Goal: Task Accomplishment & Management: Manage account settings

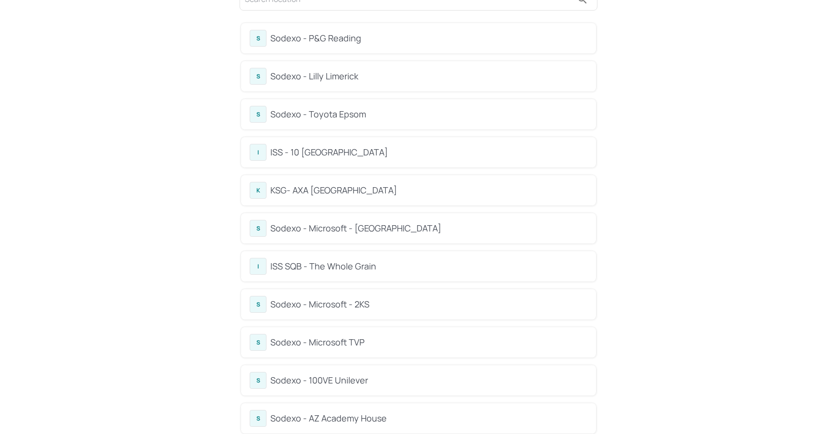
scroll to position [68, 0]
click at [365, 230] on div "Sodexo - Microsoft - [GEOGRAPHIC_DATA]" at bounding box center [428, 225] width 317 height 13
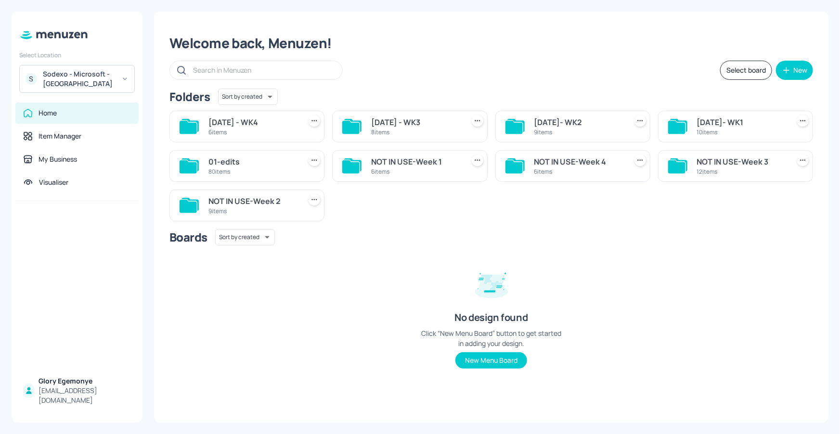
click at [676, 127] on icon at bounding box center [676, 127] width 17 height 13
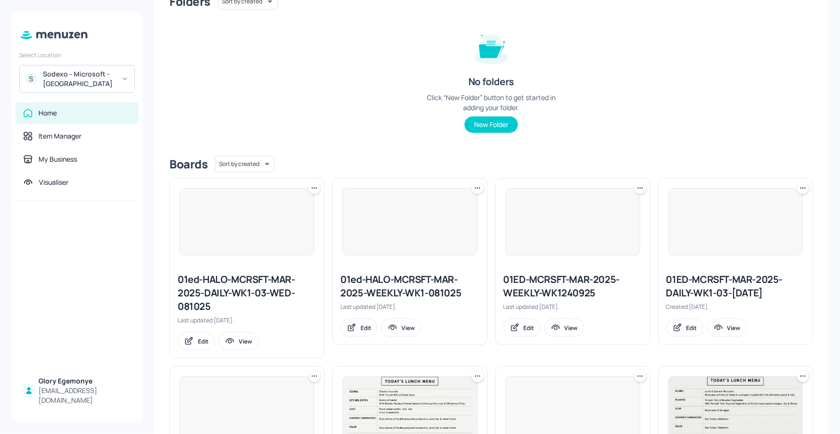
scroll to position [392, 0]
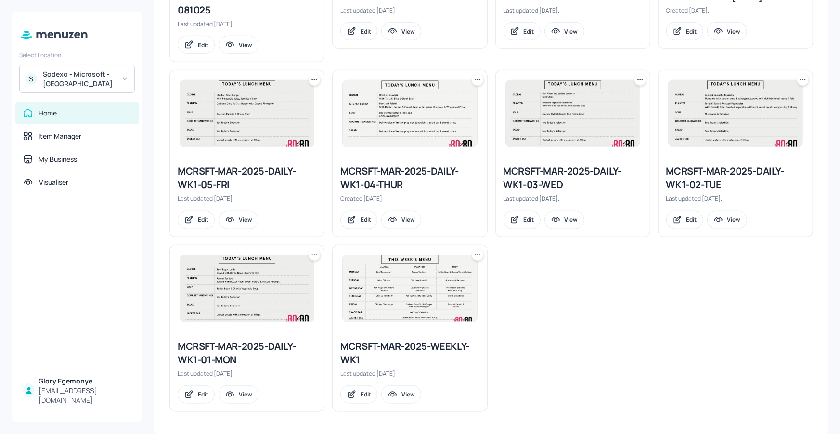
click at [407, 345] on div "MCRSFT-MAR-2025-WEEKLY-WK1" at bounding box center [409, 353] width 139 height 27
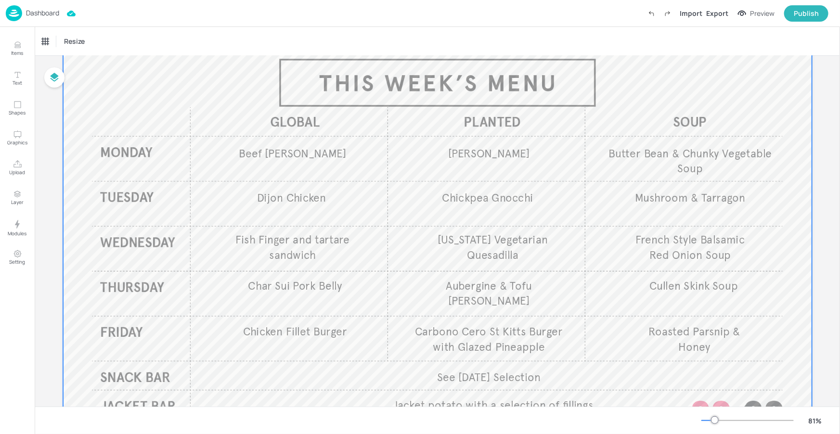
scroll to position [56, 0]
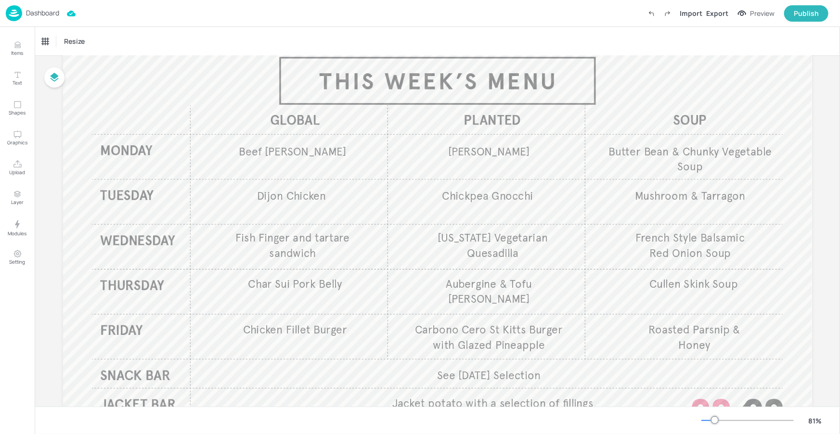
click at [45, 14] on p "Dashboard" at bounding box center [42, 13] width 33 height 7
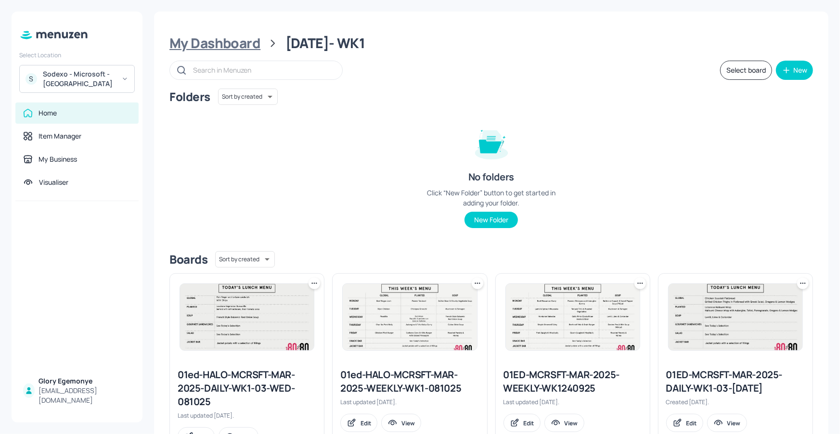
click at [248, 41] on div "My Dashboard" at bounding box center [214, 43] width 91 height 17
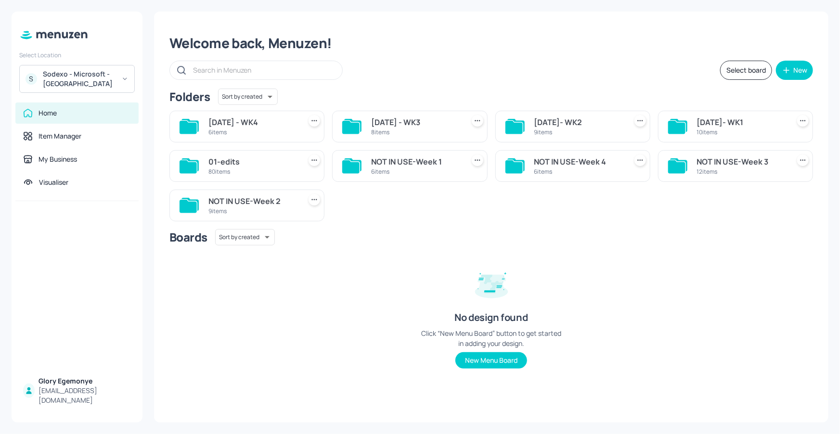
click at [522, 124] on icon at bounding box center [514, 126] width 19 height 15
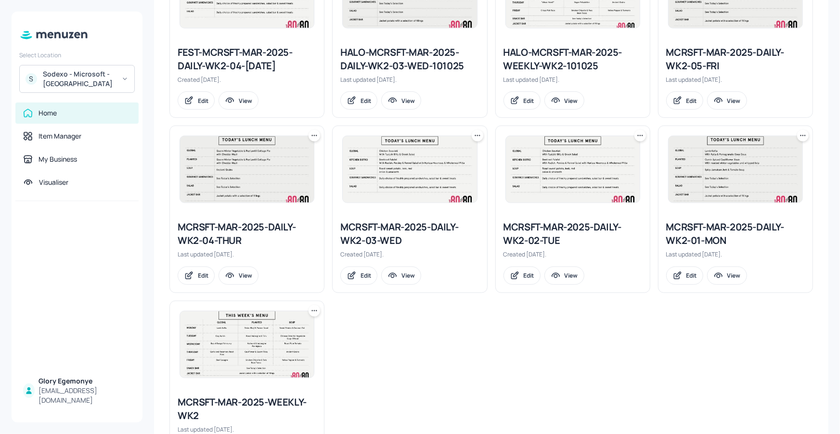
scroll to position [319, 0]
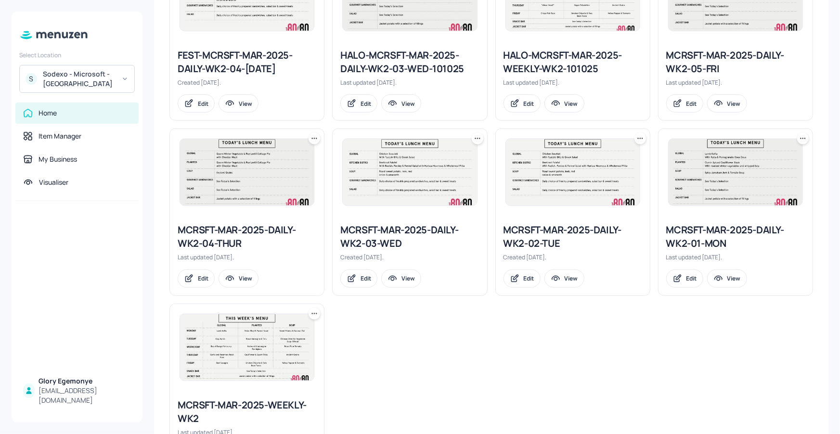
click at [263, 404] on div "MCRSFT-MAR-2025-WEEKLY-WK2" at bounding box center [247, 411] width 139 height 27
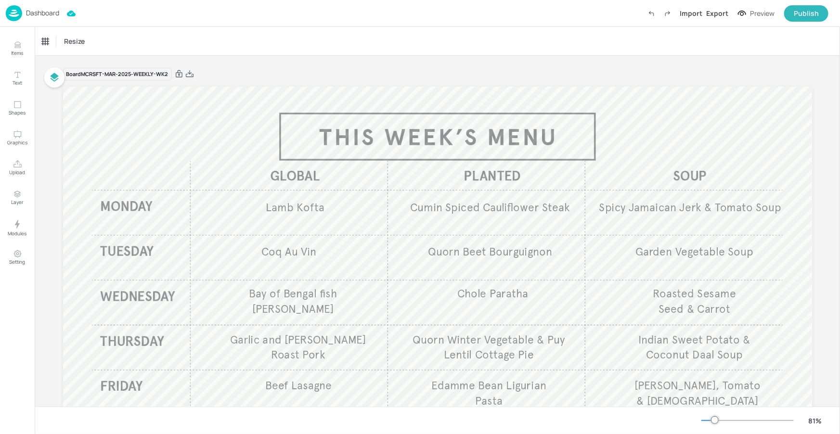
click at [52, 7] on div "Dashboard" at bounding box center [32, 13] width 53 height 16
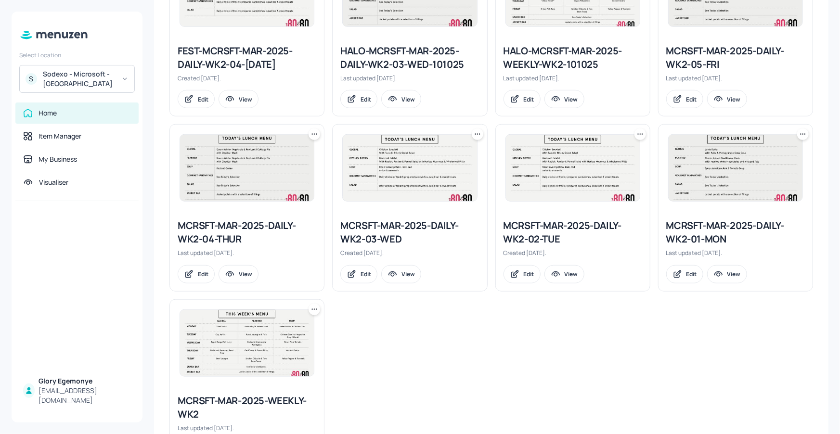
scroll to position [324, 0]
click at [375, 230] on div "MCRSFT-MAR-2025-DAILY-WK2-03-WED" at bounding box center [409, 232] width 139 height 27
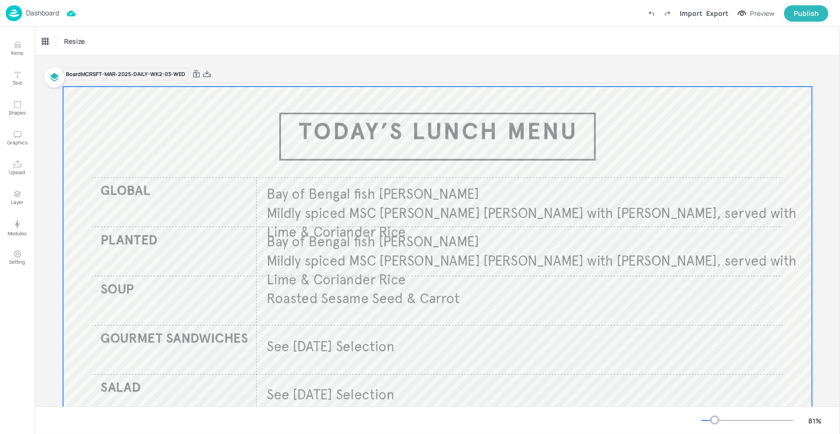
scroll to position [43, 0]
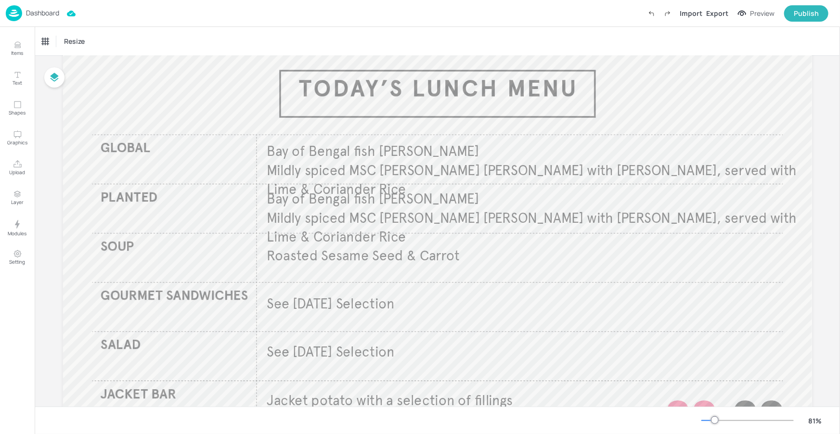
click at [713, 420] on div at bounding box center [715, 420] width 8 height 8
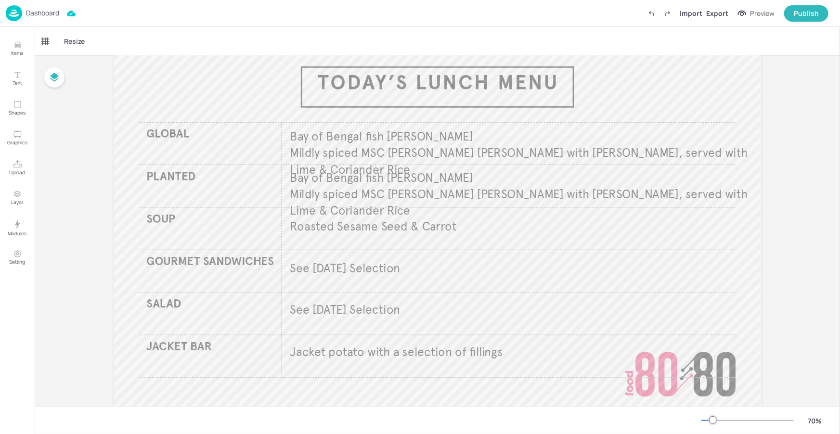
click at [709, 422] on div at bounding box center [713, 420] width 8 height 8
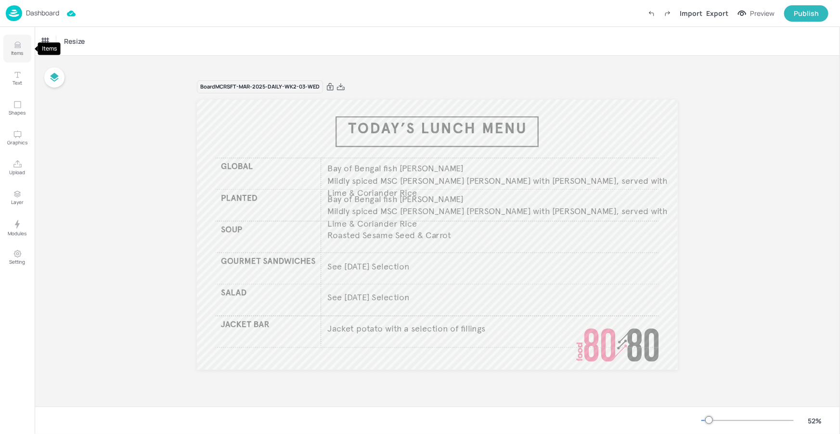
click at [17, 48] on icon "Items" at bounding box center [17, 44] width 9 height 9
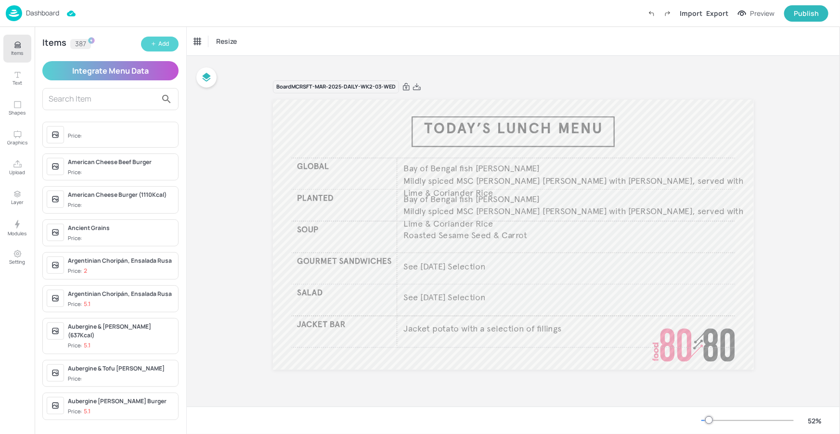
click at [155, 46] on icon "button" at bounding box center [154, 44] width 6 height 6
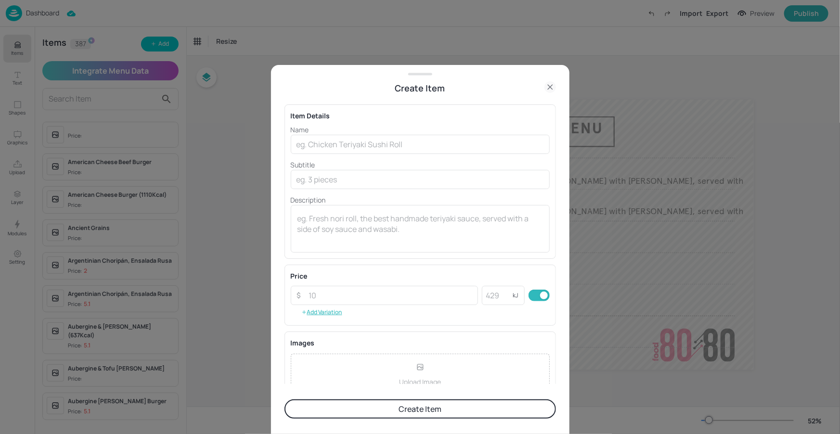
drag, startPoint x: 556, startPoint y: 88, endPoint x: 551, endPoint y: 87, distance: 4.8
click at [555, 87] on div "Create Item" at bounding box center [420, 87] width 298 height 13
click at [550, 87] on icon at bounding box center [550, 87] width 12 height 12
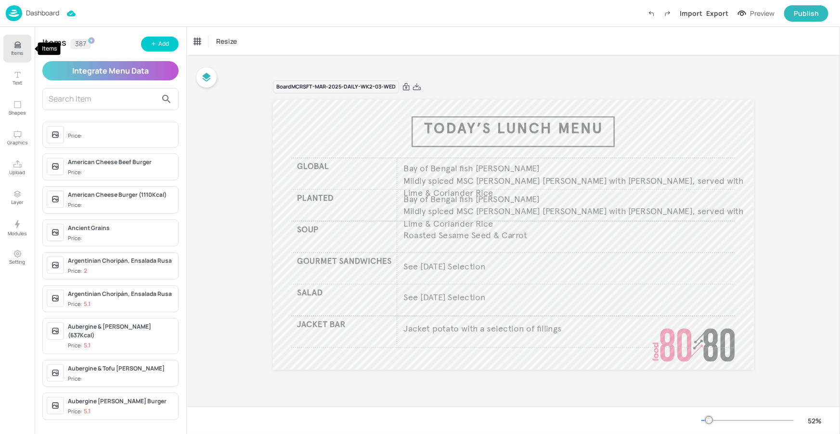
click at [18, 50] on p "Items" at bounding box center [18, 53] width 12 height 7
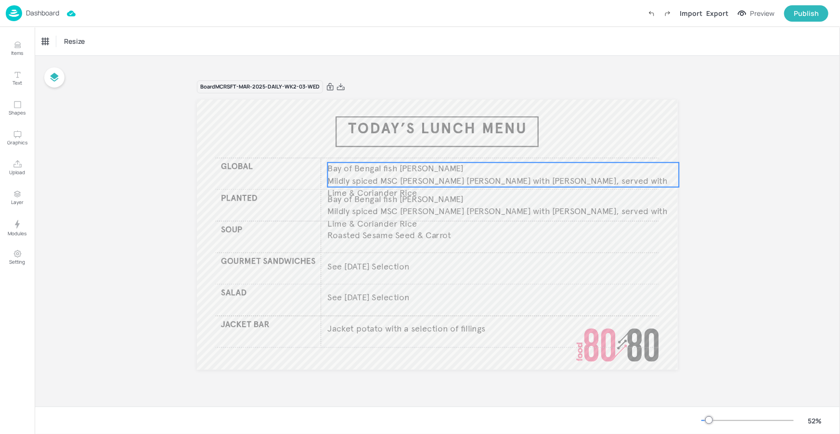
click at [343, 175] on p "Mildly spiced MSC Pollock curry with Mouli, served with Lime & Coriander Rice​" at bounding box center [503, 187] width 351 height 25
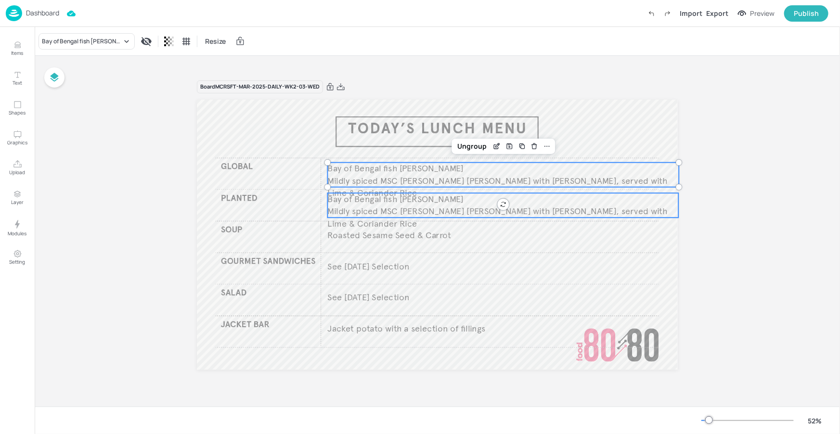
click at [361, 201] on span "Bay of Bengal fish curry" at bounding box center [396, 198] width 136 height 11
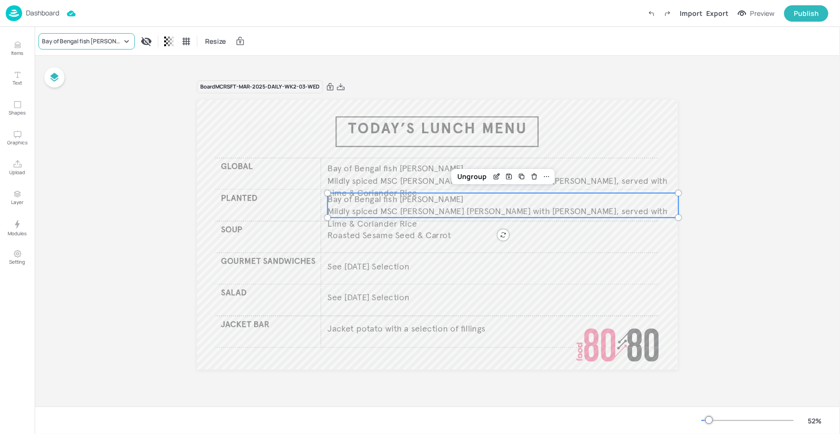
click at [99, 38] on div "Bay of Bengal fish curry" at bounding box center [82, 41] width 80 height 9
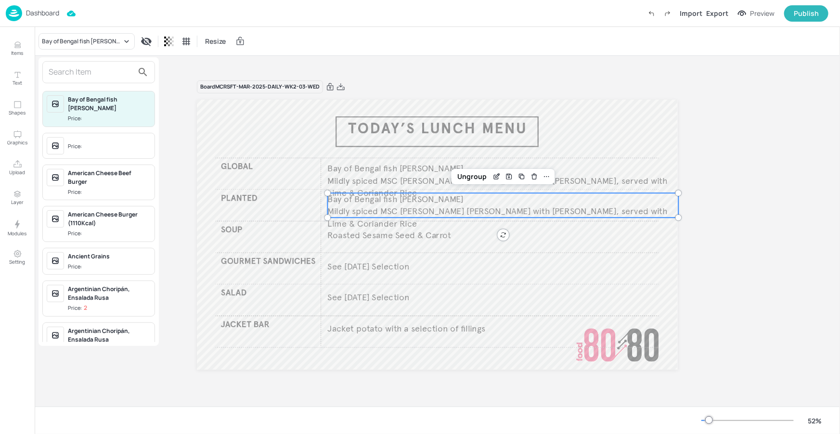
click at [113, 67] on input "text" at bounding box center [91, 71] width 85 height 15
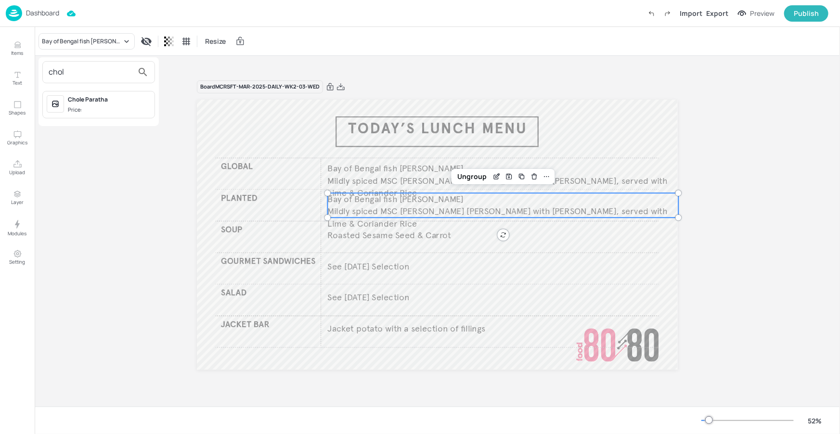
type input "chol"
click at [109, 96] on div "Chole Paratha" at bounding box center [109, 99] width 83 height 9
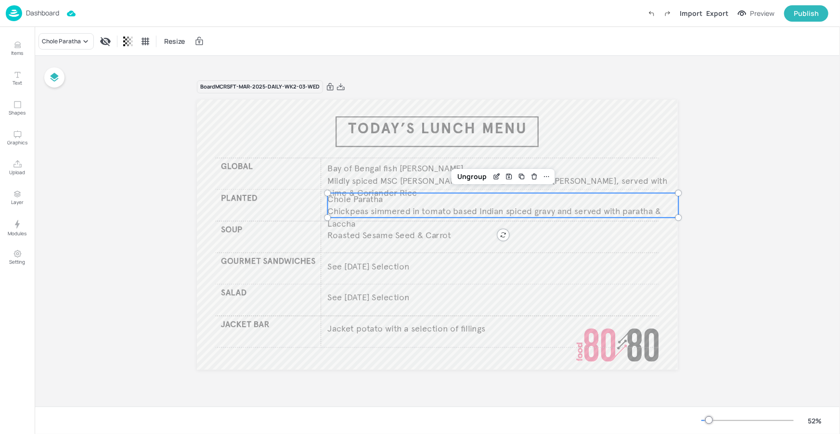
click at [696, 242] on div "Board MCRSFT-MAR-2025-DAILY-WK2-03-WED Bay of Bengal fish curry Mildly spiced M…" at bounding box center [437, 231] width 534 height 325
click at [682, 247] on div "Board MCRSFT-MAR-2025-DAILY-WK2-03-WED Bay of Bengal fish curry Mildly spiced M…" at bounding box center [437, 231] width 534 height 325
click at [679, 248] on div "Board MCRSFT-MAR-2025-DAILY-WK2-03-WED Bay of Bengal fish curry Mildly spiced M…" at bounding box center [437, 231] width 534 height 325
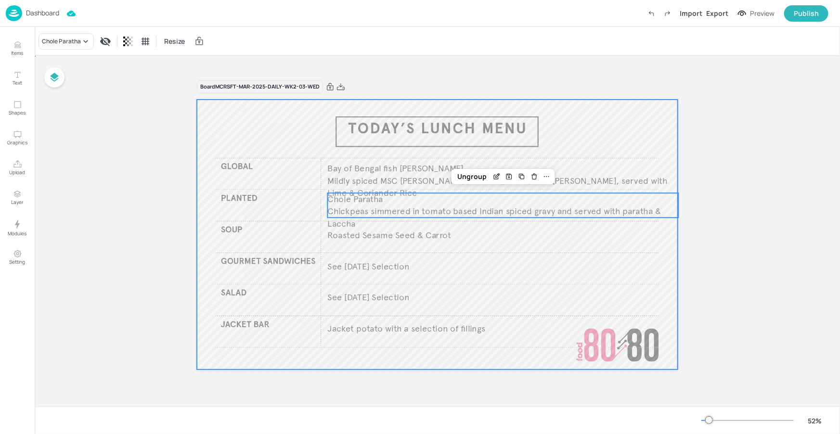
click at [676, 250] on div at bounding box center [437, 235] width 480 height 270
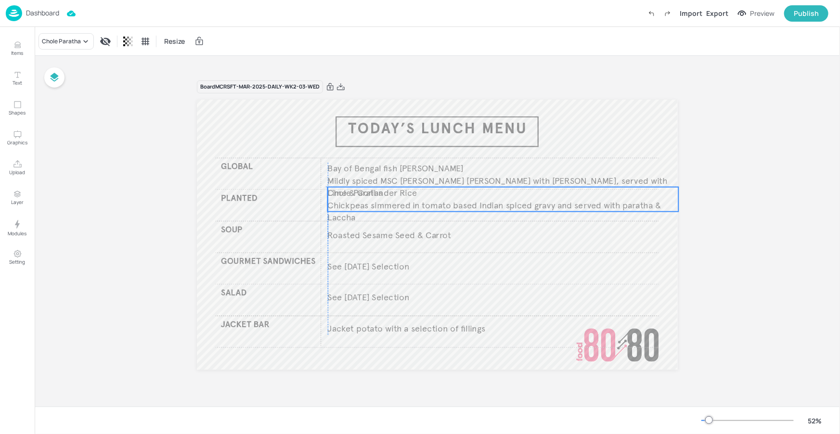
drag, startPoint x: 371, startPoint y: 206, endPoint x: 369, endPoint y: 201, distance: 5.6
click at [369, 201] on span "Chickpeas simmered in tomato based Indian spiced gravy and served with paratha …" at bounding box center [494, 211] width 333 height 23
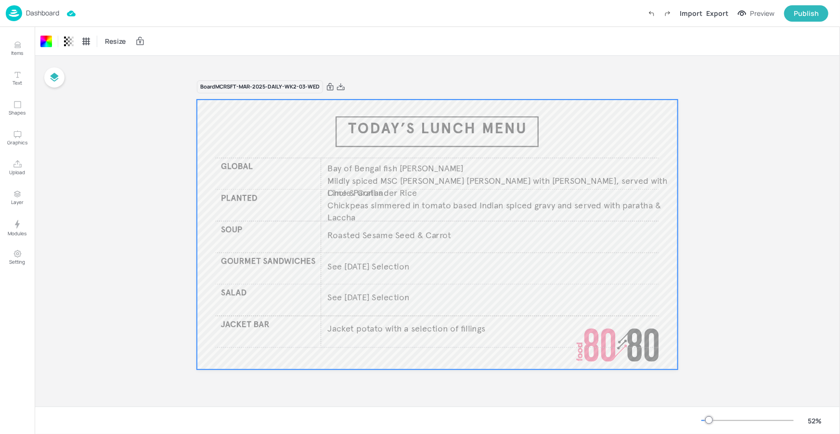
drag, startPoint x: 338, startPoint y: 83, endPoint x: 289, endPoint y: 54, distance: 56.7
click at [338, 83] on icon at bounding box center [340, 87] width 9 height 10
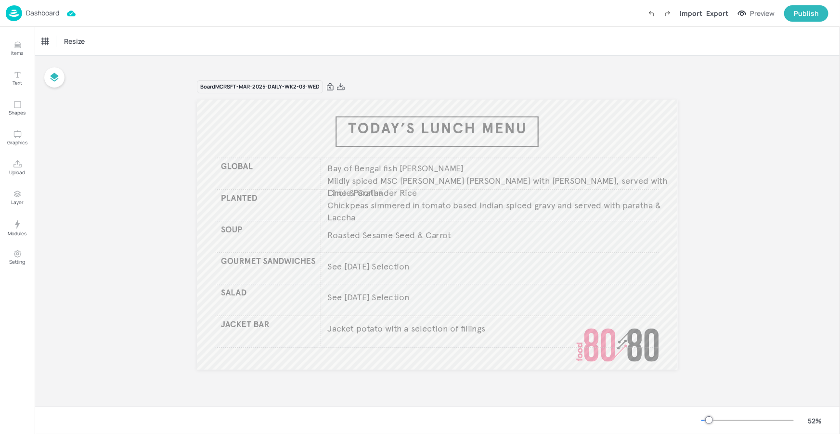
click at [52, 13] on p "Dashboard" at bounding box center [42, 13] width 33 height 7
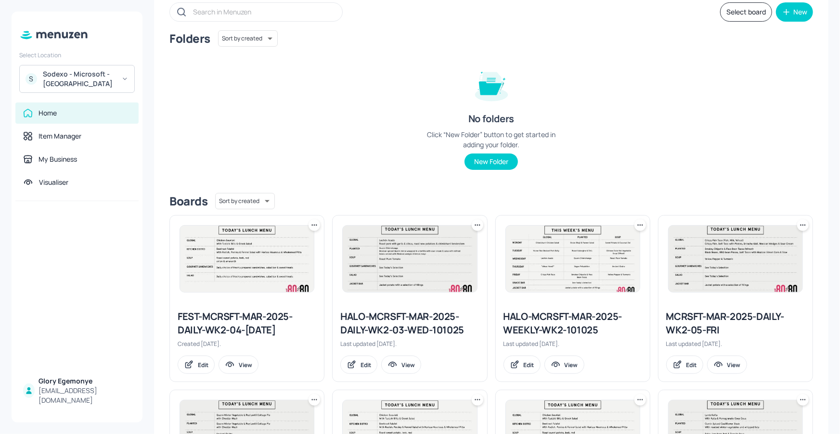
scroll to position [60, 0]
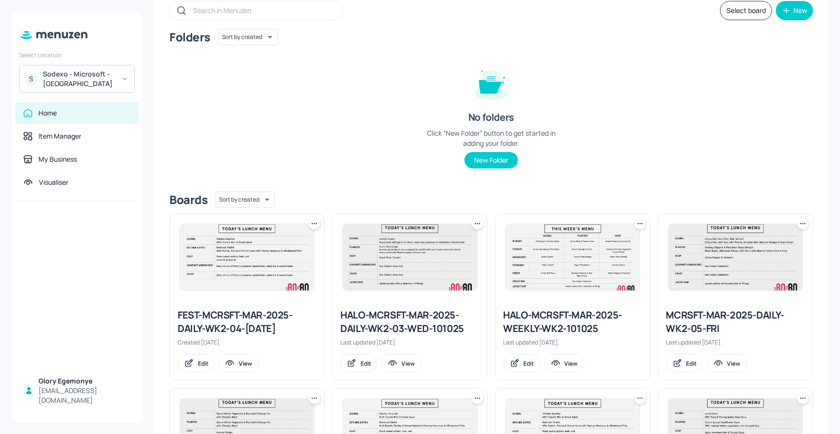
click at [555, 260] on img at bounding box center [573, 257] width 134 height 66
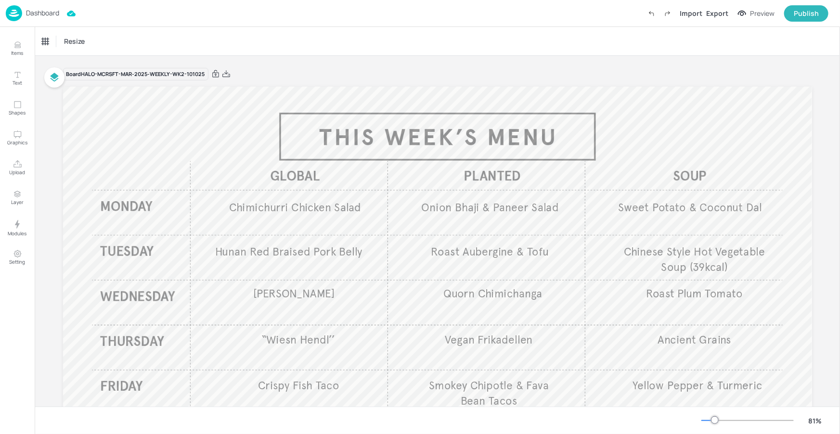
click at [38, 11] on p "Dashboard" at bounding box center [42, 13] width 33 height 7
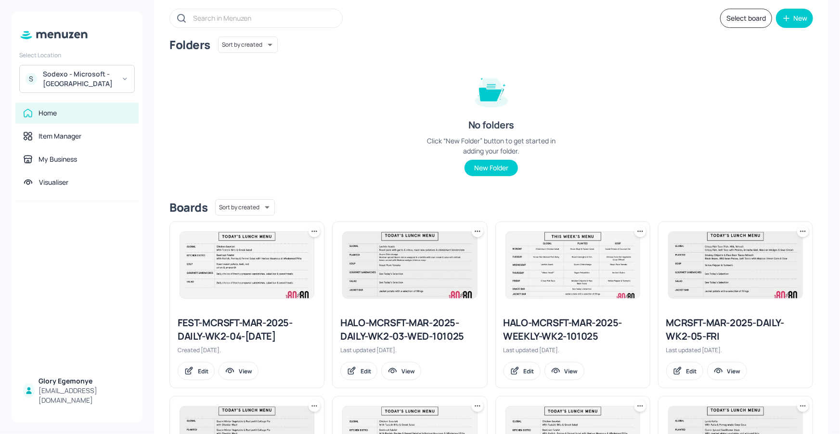
scroll to position [123, 0]
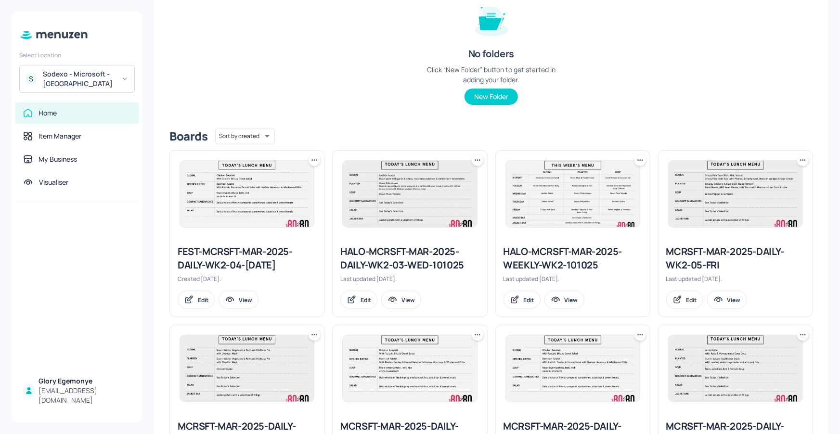
click at [638, 158] on icon at bounding box center [640, 160] width 10 height 10
click at [597, 195] on p "Duplicate" at bounding box center [590, 195] width 26 height 9
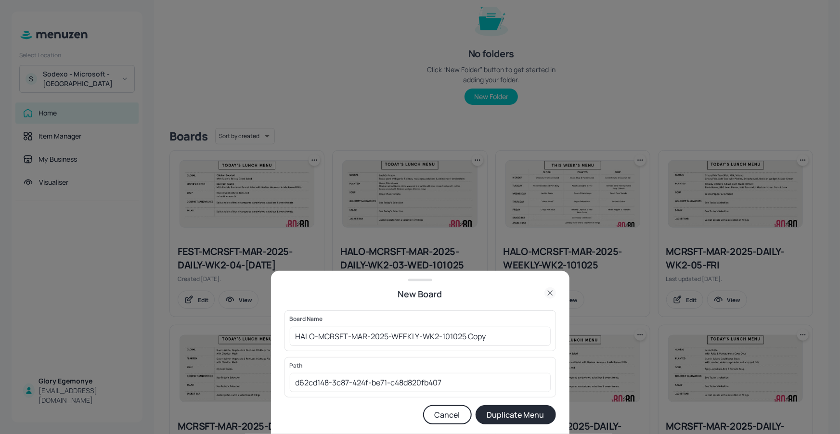
click at [543, 253] on div at bounding box center [420, 217] width 840 height 434
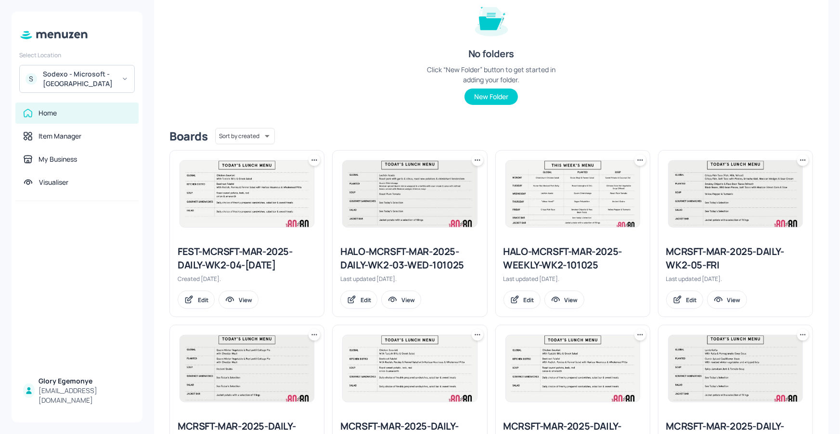
click at [638, 162] on icon at bounding box center [640, 160] width 10 height 10
click at [589, 211] on p "Delete" at bounding box center [586, 212] width 18 height 9
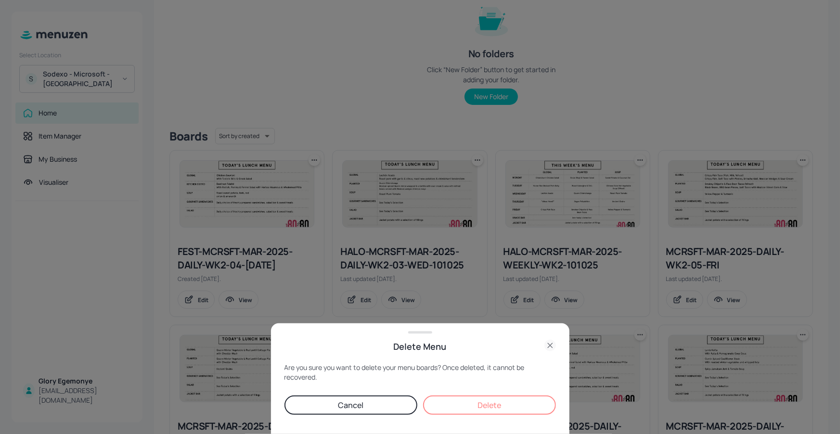
click at [505, 406] on button "Delete" at bounding box center [489, 405] width 133 height 19
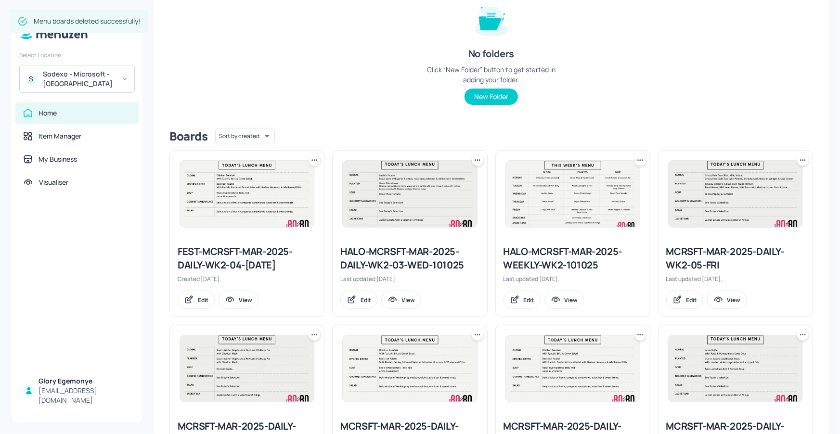
click at [476, 161] on icon at bounding box center [477, 160] width 10 height 10
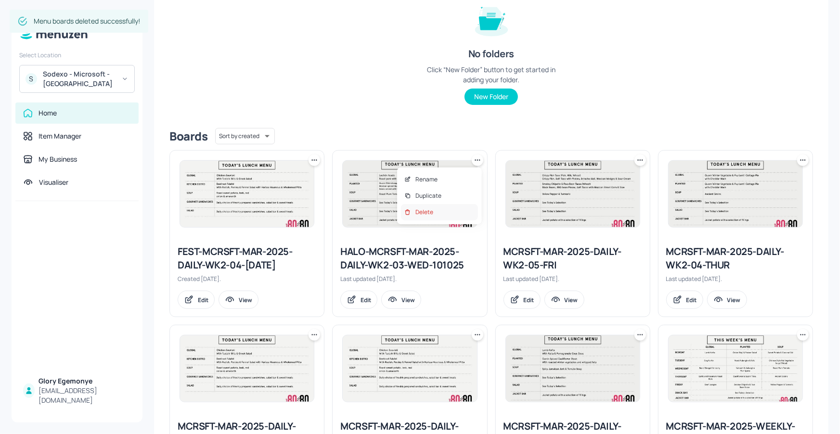
click at [452, 212] on div "Delete" at bounding box center [439, 212] width 77 height 16
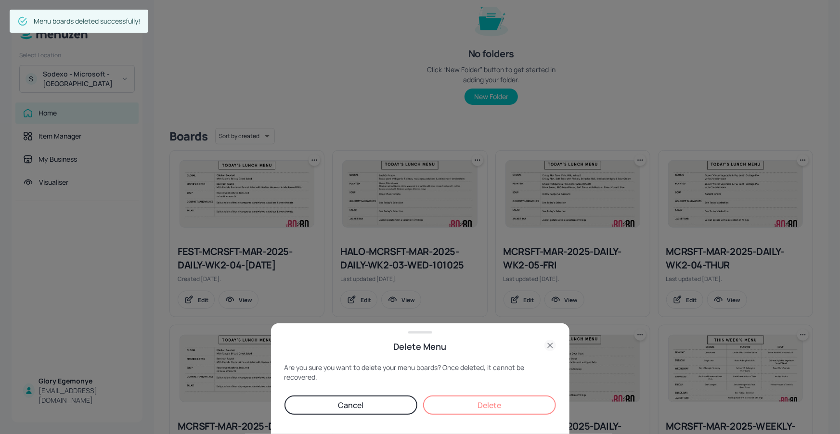
click at [481, 408] on button "Delete" at bounding box center [489, 405] width 133 height 19
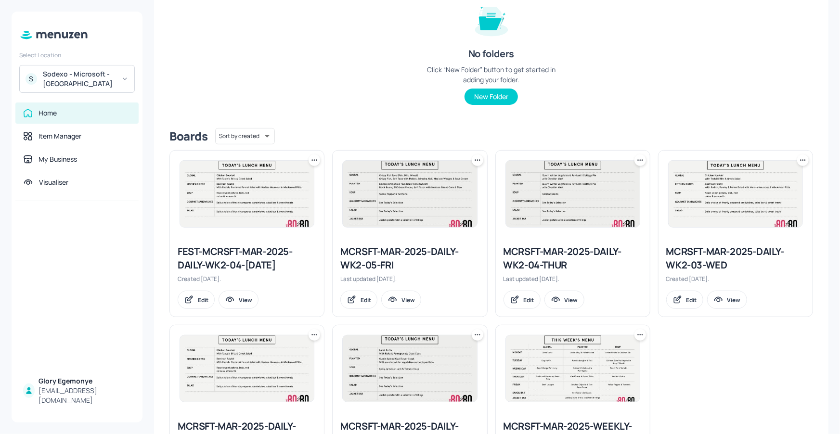
click at [314, 158] on icon at bounding box center [314, 160] width 10 height 10
click at [290, 213] on div "Delete" at bounding box center [277, 212] width 77 height 16
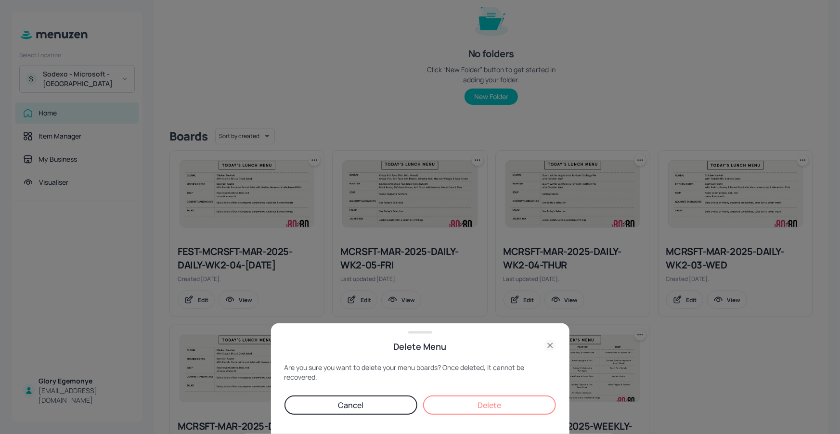
click at [480, 401] on button "Delete" at bounding box center [489, 405] width 133 height 19
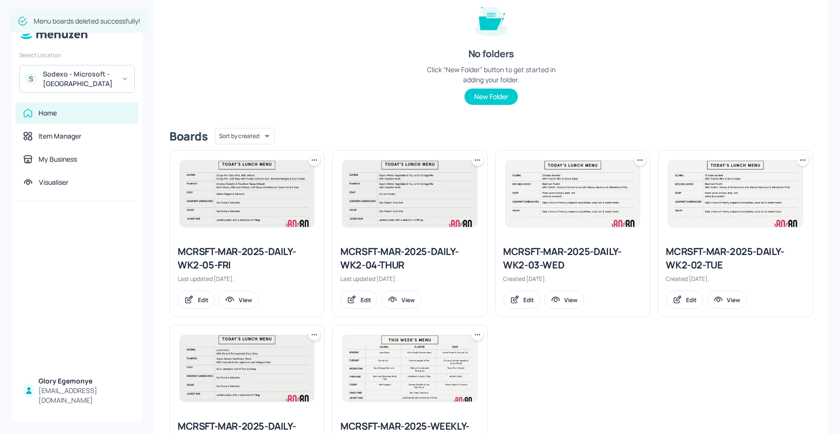
scroll to position [204, 0]
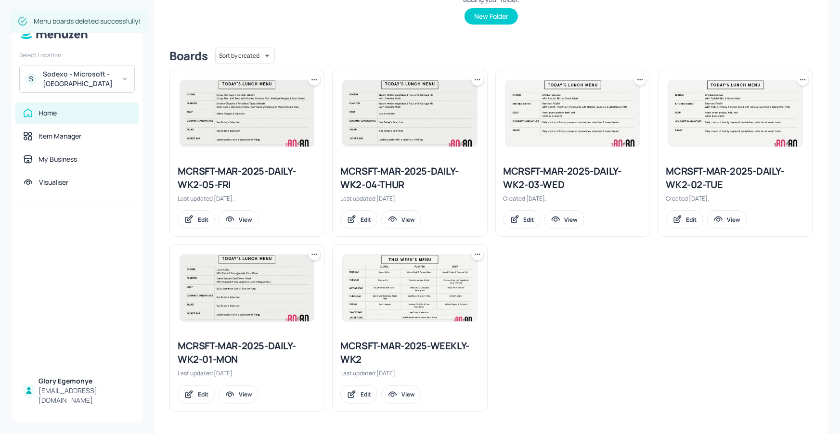
click at [480, 251] on icon at bounding box center [477, 255] width 10 height 10
click at [437, 286] on p "Duplicate" at bounding box center [428, 290] width 26 height 9
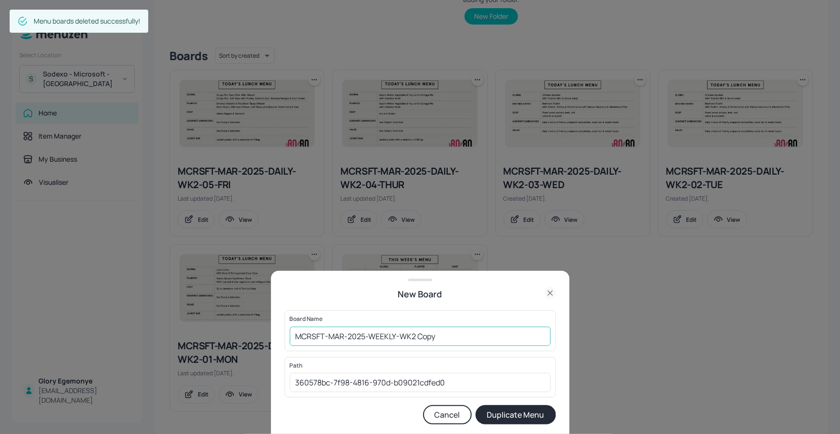
click at [453, 333] on input "MCRSFT-MAR-2025-WEEKLY-WK2 Copy" at bounding box center [420, 336] width 261 height 19
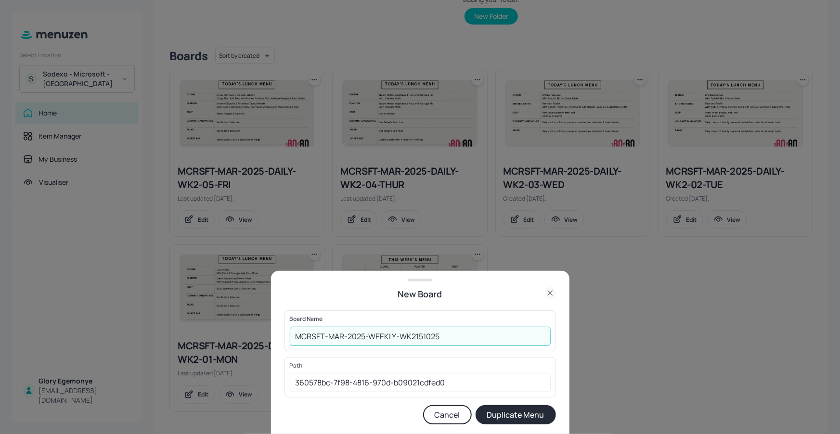
click at [293, 336] on input "MCRSFT-MAR-2025-WEEKLY-WK2151025" at bounding box center [420, 336] width 261 height 19
click at [446, 336] on input "HALO-MCRSFT-MAR-2025-WEEKLY-WK2151025" at bounding box center [420, 336] width 261 height 19
type input "HALO-MCRSFT-MAR-2025-WEEKLY-WK2151025"
click at [506, 410] on button "Duplicate Menu" at bounding box center [515, 414] width 80 height 19
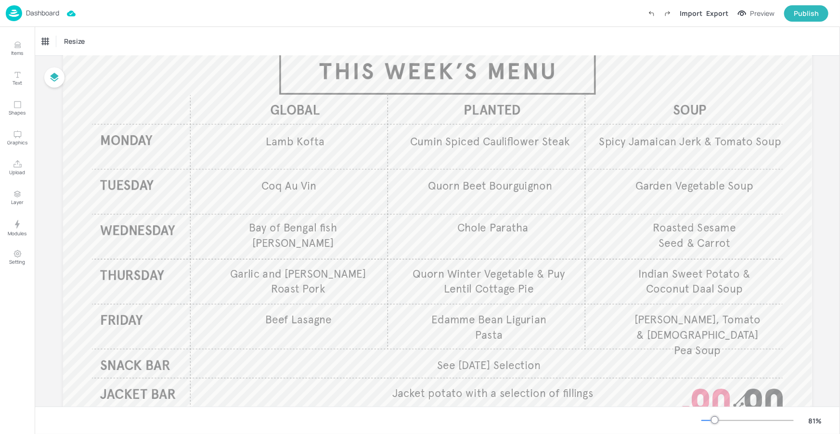
scroll to position [65, 0]
click at [314, 228] on span "Bay of Bengal fish curry" at bounding box center [293, 236] width 88 height 29
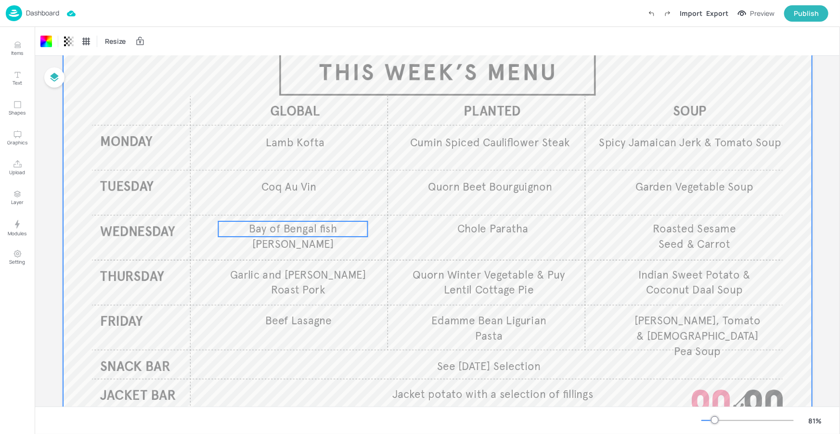
click at [315, 228] on span "Bay of Bengal fish curry" at bounding box center [293, 236] width 88 height 29
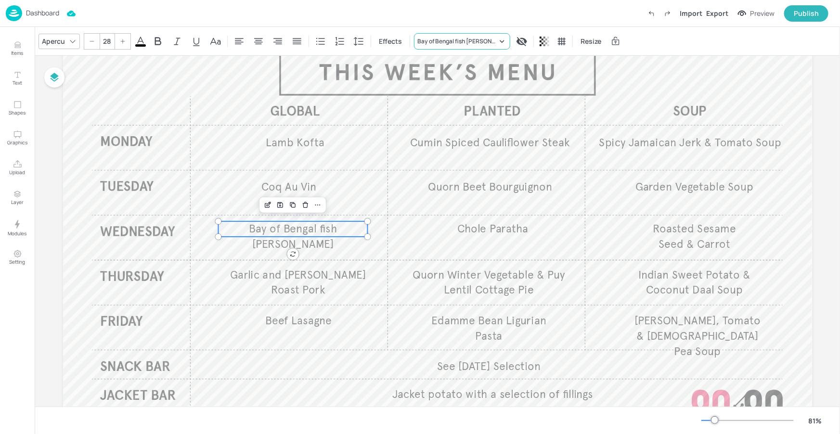
click at [466, 41] on div "Bay of Bengal fish curry" at bounding box center [457, 41] width 80 height 9
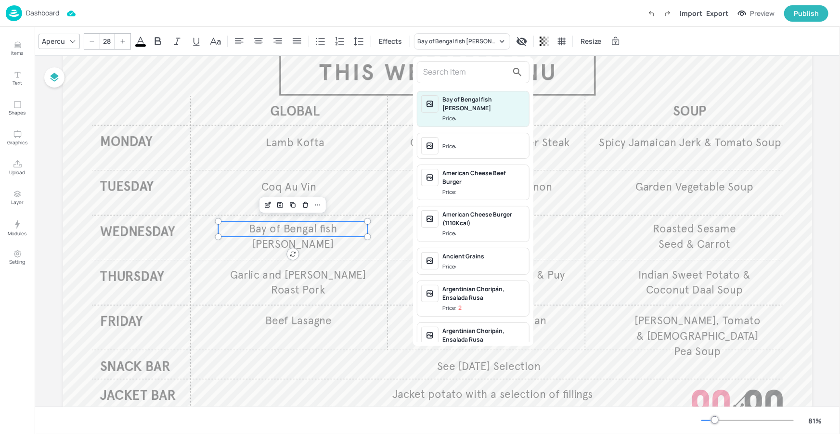
click at [449, 68] on input "text" at bounding box center [465, 71] width 85 height 15
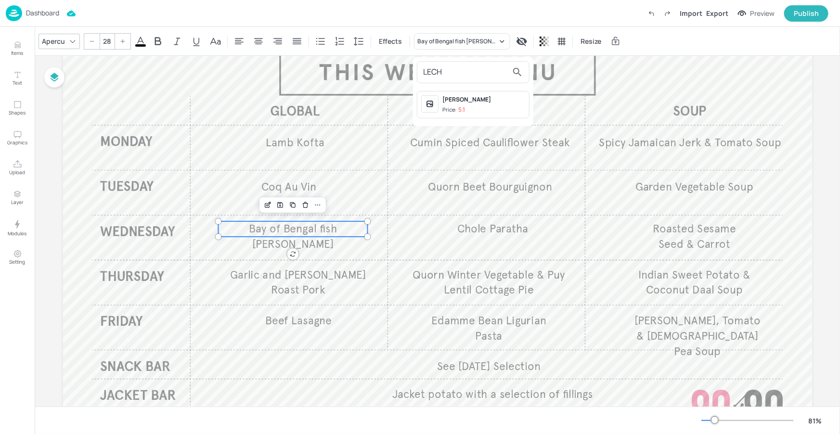
type input "LECH"
drag, startPoint x: 503, startPoint y: 101, endPoint x: 451, endPoint y: 112, distance: 53.1
click at [503, 101] on div "Lechón Asado" at bounding box center [483, 99] width 83 height 9
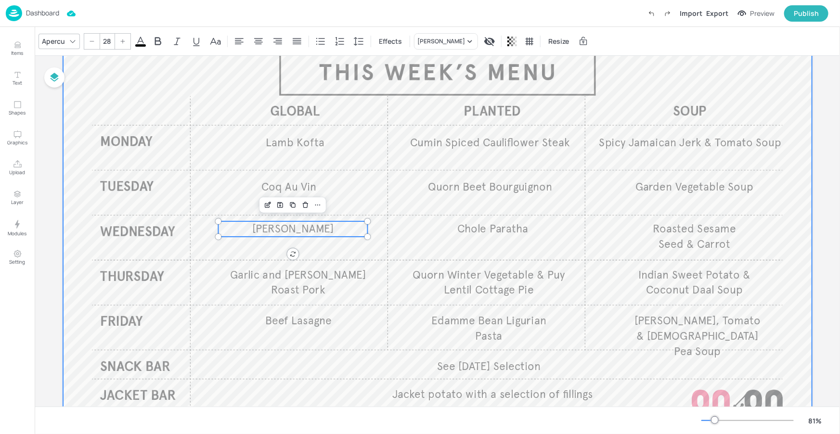
click at [425, 234] on div at bounding box center [437, 232] width 749 height 421
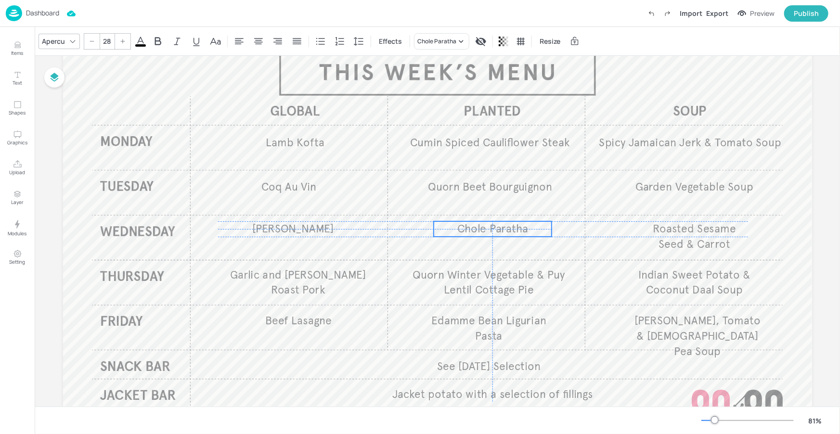
click at [469, 226] on span "Chole Paratha" at bounding box center [492, 228] width 71 height 13
click at [446, 45] on div "Chole Paratha" at bounding box center [436, 41] width 39 height 9
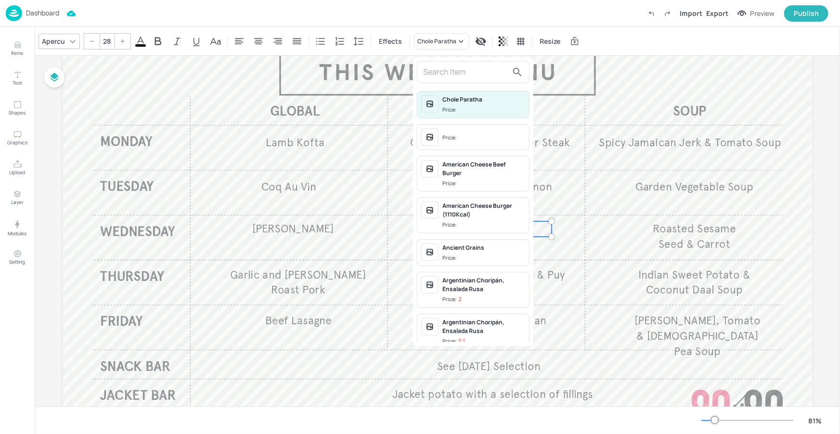
click at [449, 69] on input "text" at bounding box center [465, 71] width 85 height 15
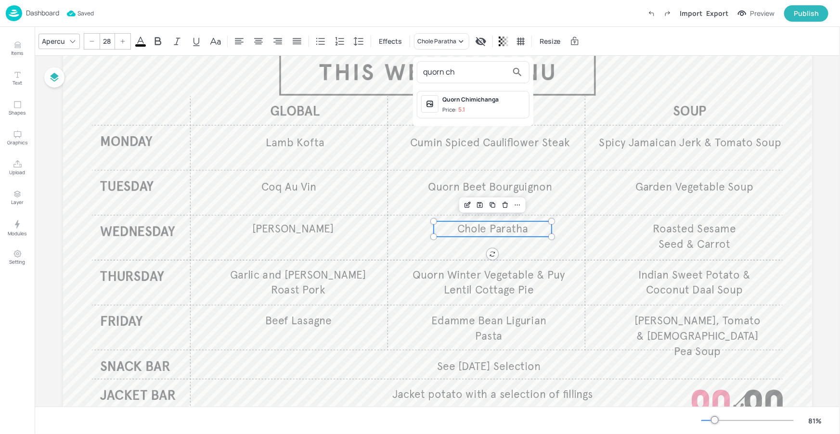
type input "quorn ch"
click at [458, 100] on div "Quorn Chimichanga" at bounding box center [483, 99] width 83 height 9
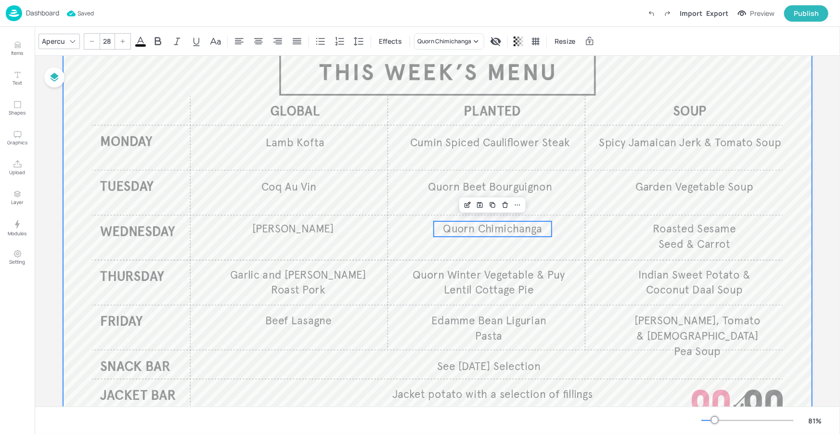
click at [578, 76] on div at bounding box center [437, 232] width 749 height 421
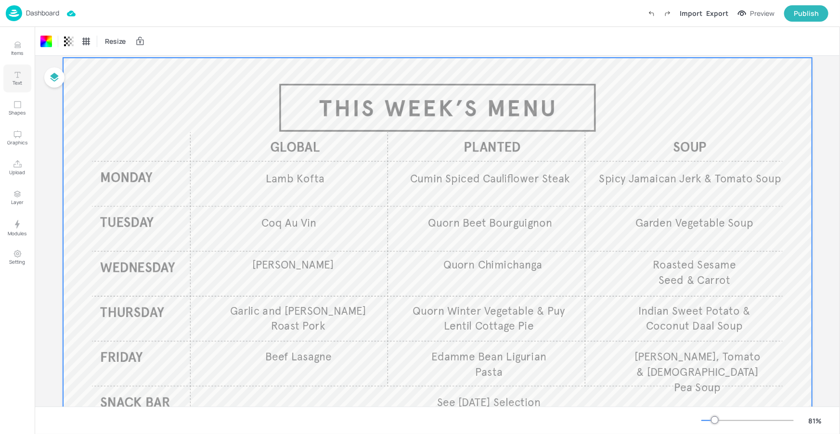
scroll to position [0, 0]
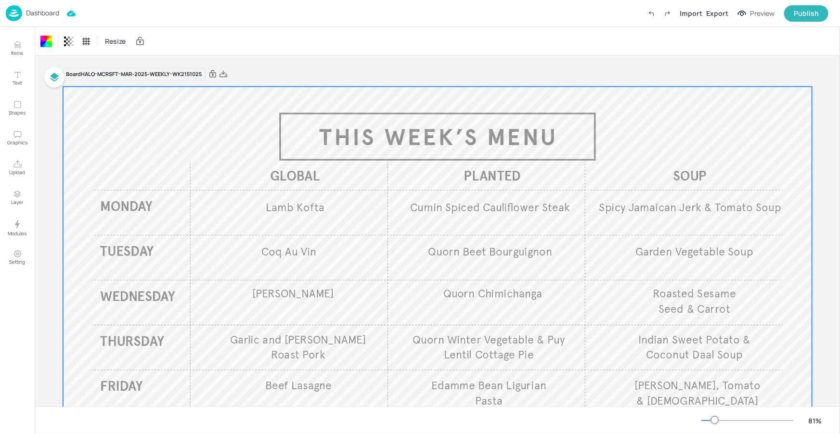
drag, startPoint x: 224, startPoint y: 73, endPoint x: 218, endPoint y: 69, distance: 7.3
click at [224, 73] on icon at bounding box center [223, 74] width 9 height 10
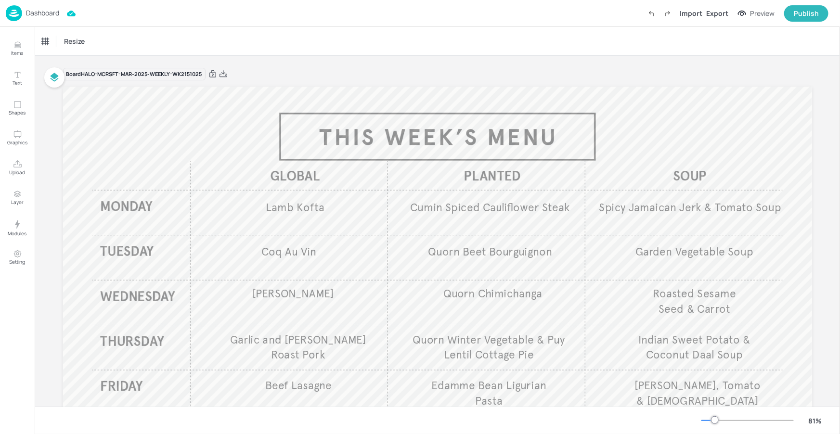
click at [48, 13] on p "Dashboard" at bounding box center [42, 13] width 33 height 7
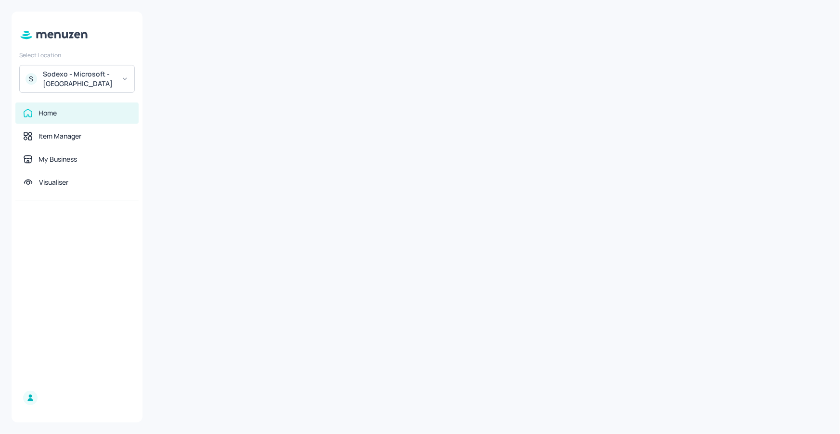
click at [117, 74] on div "S Sodexo - Microsoft - Cambridge" at bounding box center [76, 79] width 115 height 28
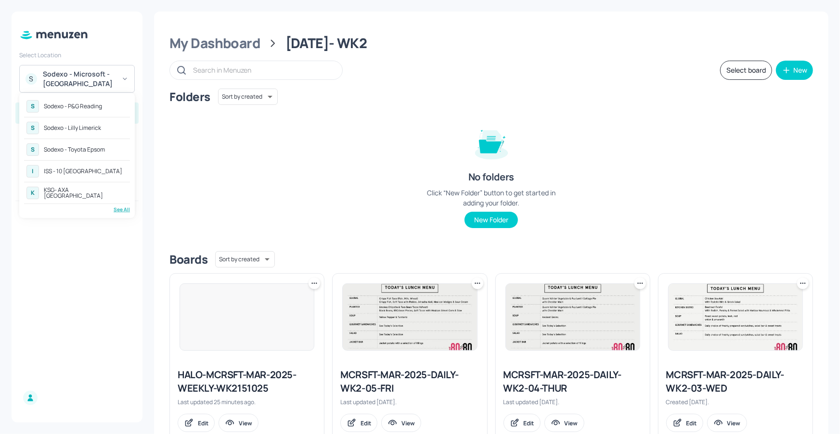
click at [121, 206] on div "See All" at bounding box center [77, 209] width 106 height 7
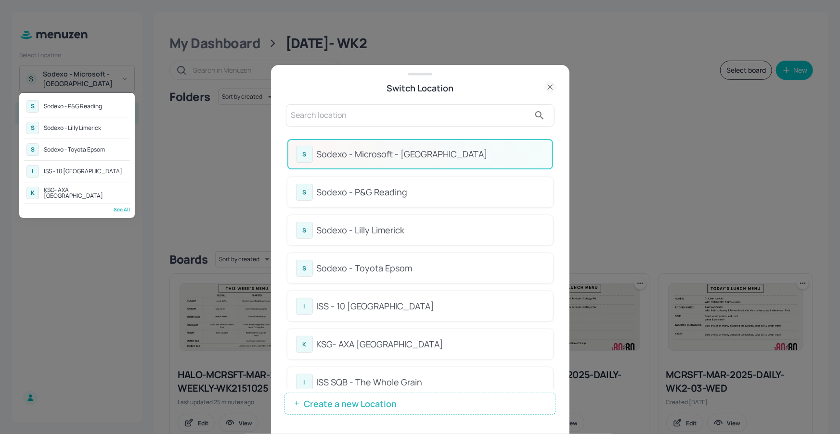
click at [423, 134] on div at bounding box center [420, 217] width 840 height 434
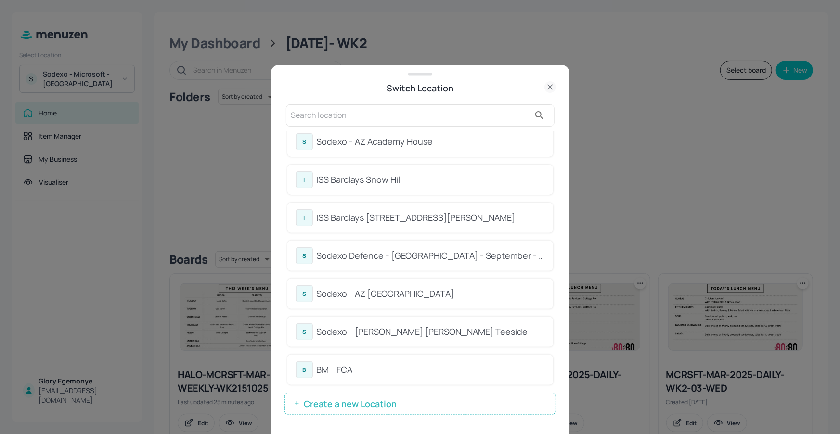
scroll to position [428, 0]
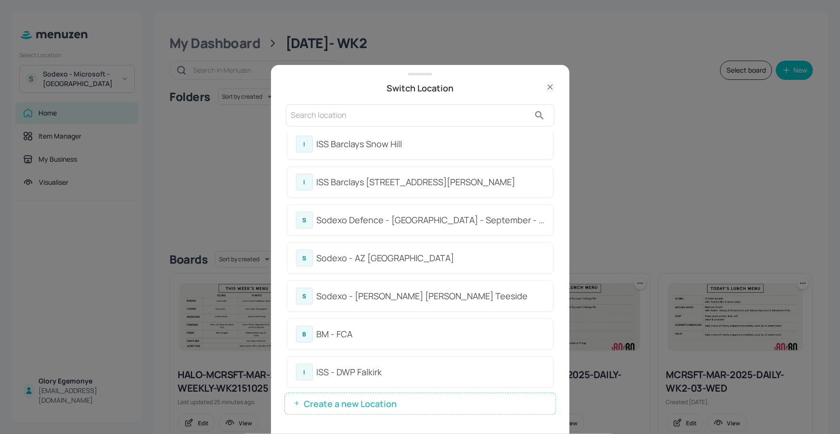
click at [390, 250] on div "S Sodexo - AZ Eastbrook House" at bounding box center [420, 258] width 248 height 17
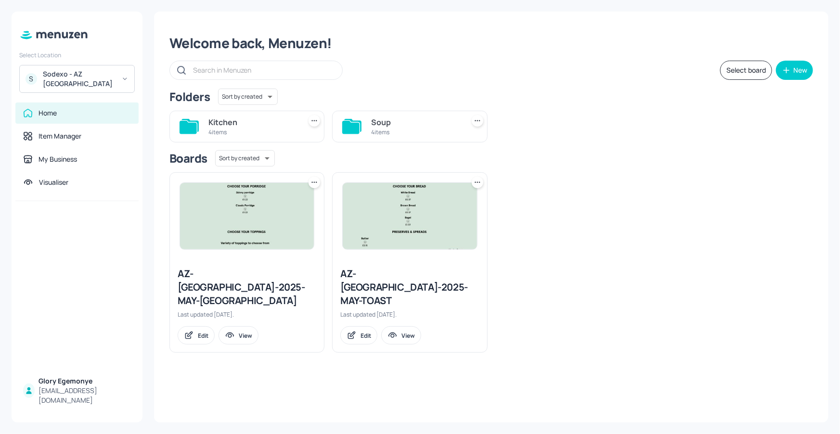
click at [220, 132] on div "4 items" at bounding box center [252, 132] width 89 height 8
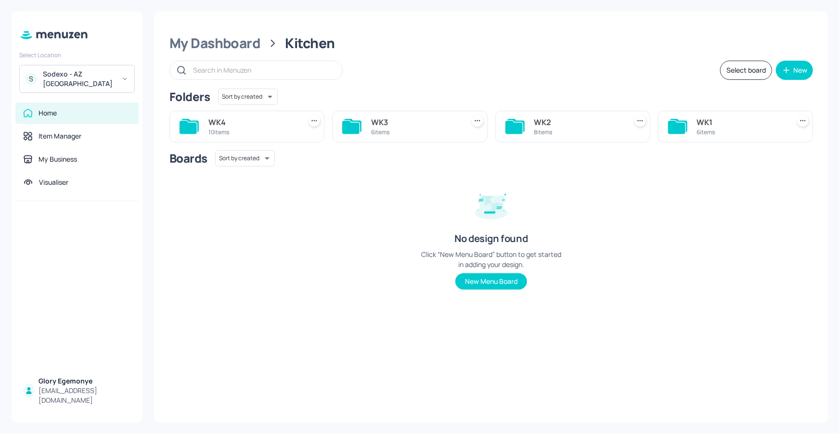
click at [368, 121] on div "WK3 6 items" at bounding box center [409, 127] width 155 height 32
click at [362, 125] on div "WK3 6 items" at bounding box center [409, 127] width 155 height 32
click at [349, 128] on icon at bounding box center [350, 127] width 17 height 13
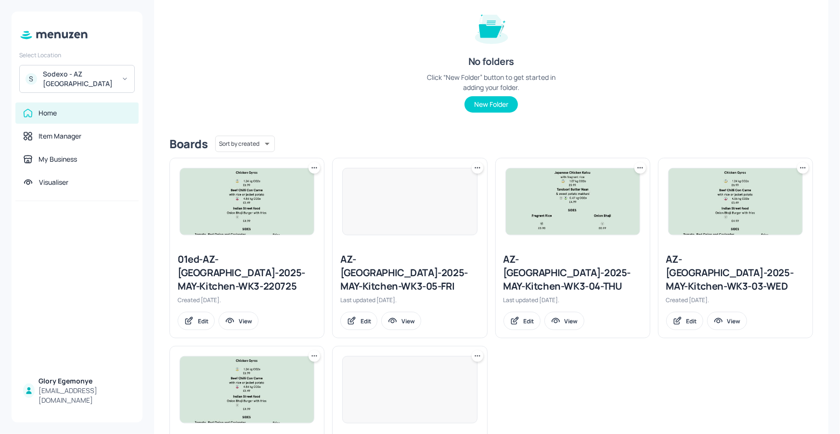
scroll to position [204, 0]
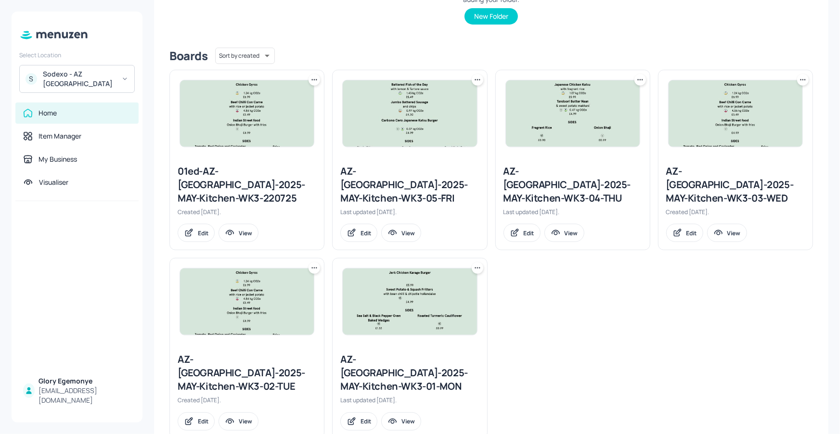
click at [798, 76] on icon at bounding box center [803, 80] width 10 height 10
click at [761, 113] on p "Duplicate" at bounding box center [753, 115] width 26 height 9
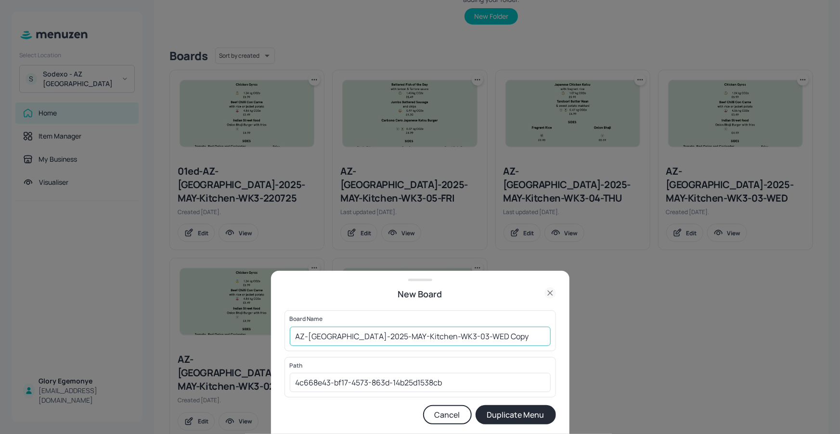
click at [509, 334] on input "AZ-Eastbrook-2025-MAY-Kitchen-WK3-03-WED Copy" at bounding box center [420, 336] width 261 height 19
drag, startPoint x: 290, startPoint y: 334, endPoint x: 297, endPoint y: 335, distance: 6.8
click at [290, 334] on input "AZ-Eastbrook-2025-MAY-Kitchen-WK3-03-WED151025" at bounding box center [420, 336] width 261 height 19
type input "01EDAZ-Eastbrook-2025-MAY-Kitchen-WK3-03-WED151025"
drag, startPoint x: 512, startPoint y: 417, endPoint x: 469, endPoint y: 330, distance: 97.7
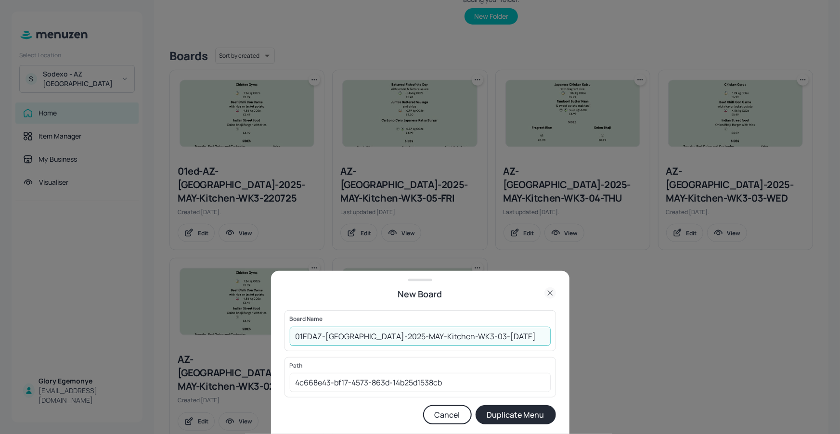
click at [512, 417] on button "Duplicate Menu" at bounding box center [515, 414] width 80 height 19
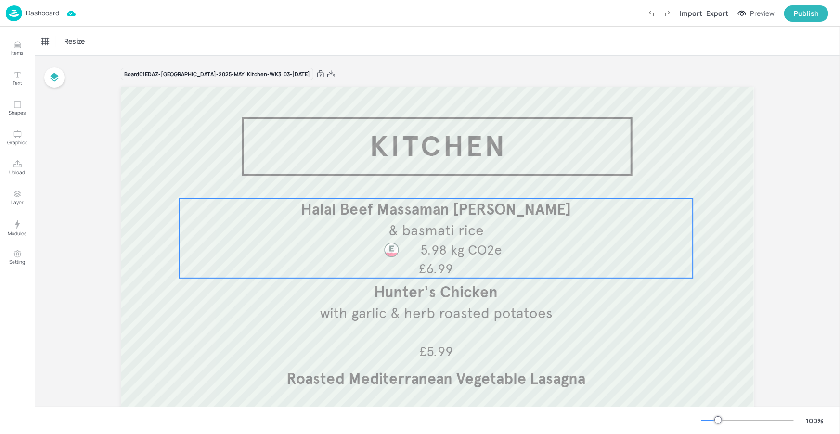
click at [484, 219] on p "Halal Beef Massaman [PERSON_NAME]" at bounding box center [435, 210] width 513 height 22
click at [484, 222] on p "& basmati rice" at bounding box center [435, 230] width 511 height 20
click at [486, 221] on p "& basmati rice" at bounding box center [438, 231] width 511 height 20
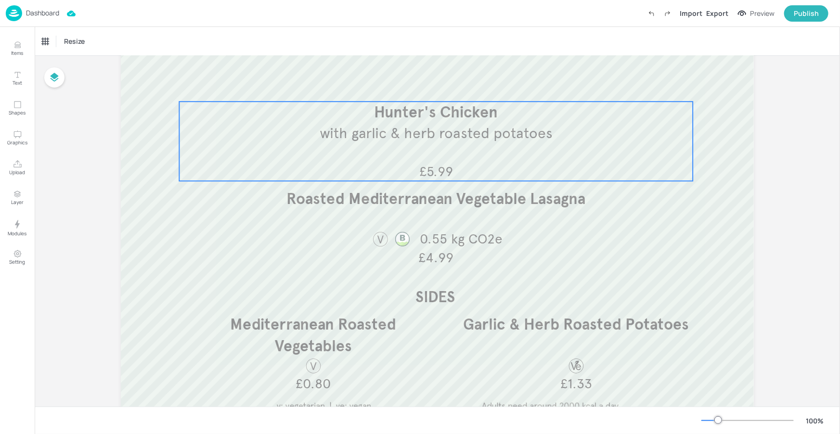
scroll to position [176, 0]
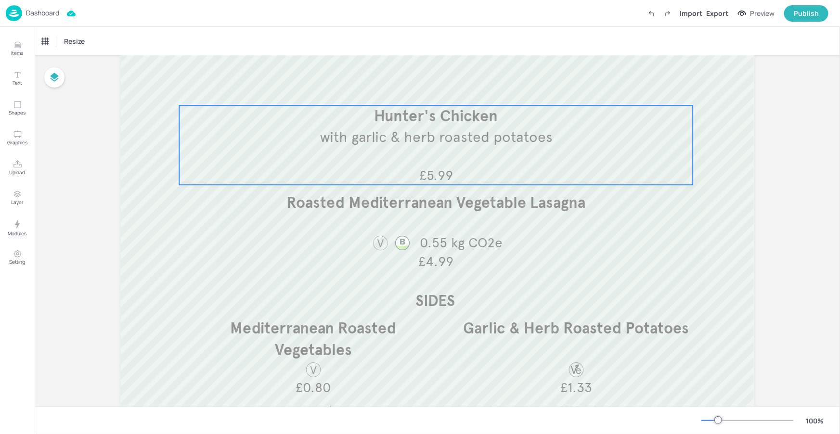
click at [488, 142] on span "with garlic & herb roasted potatoes" at bounding box center [435, 137] width 233 height 18
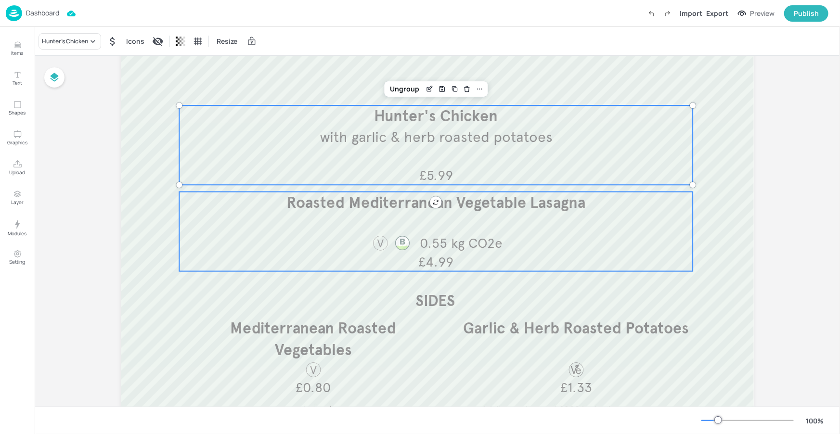
click at [483, 235] on span "0.55 kg CO2e" at bounding box center [461, 243] width 83 height 17
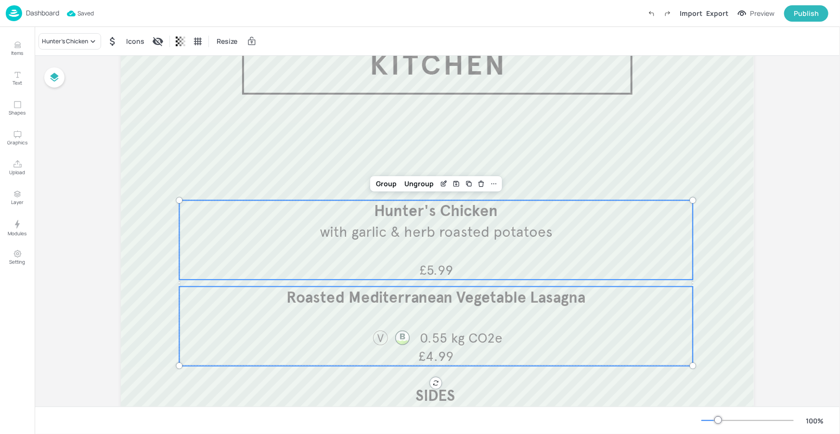
scroll to position [78, 0]
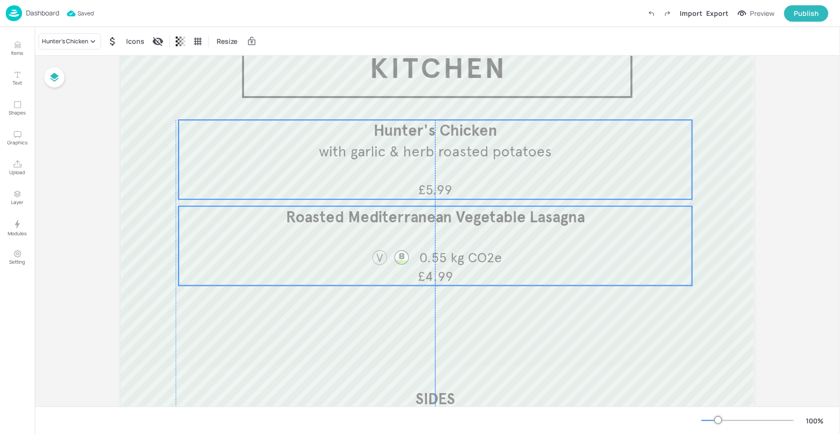
drag, startPoint x: 493, startPoint y: 237, endPoint x: 491, endPoint y: 153, distance: 83.7
click at [491, 153] on span "with garlic & herb roasted potatoes" at bounding box center [435, 151] width 233 height 18
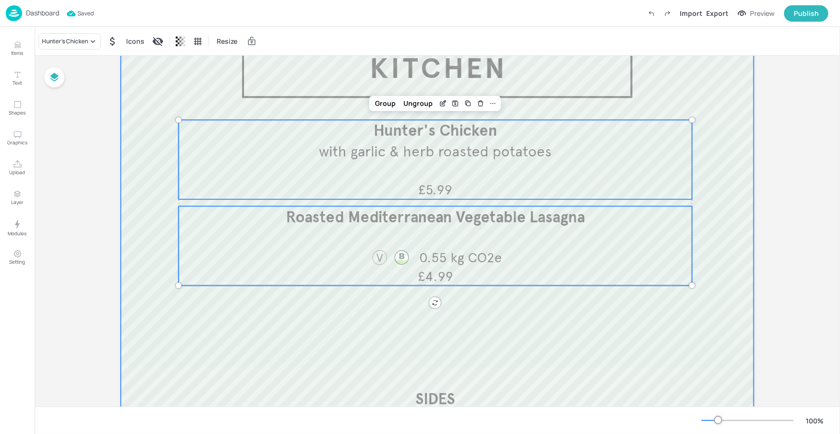
click at [559, 333] on div at bounding box center [437, 269] width 633 height 520
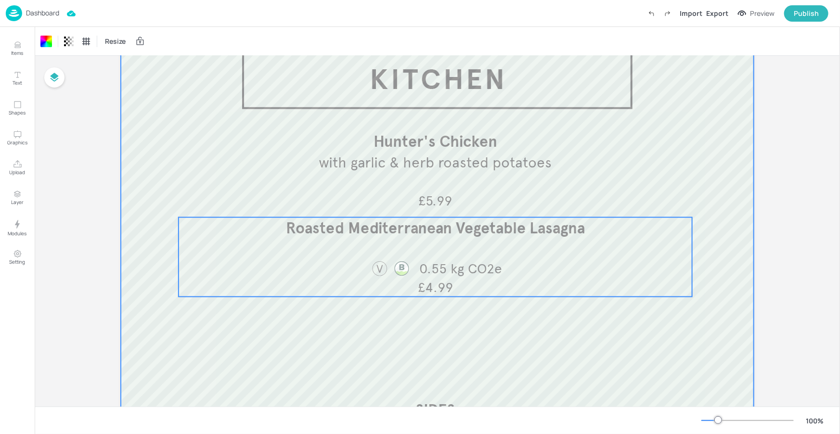
scroll to position [0, 0]
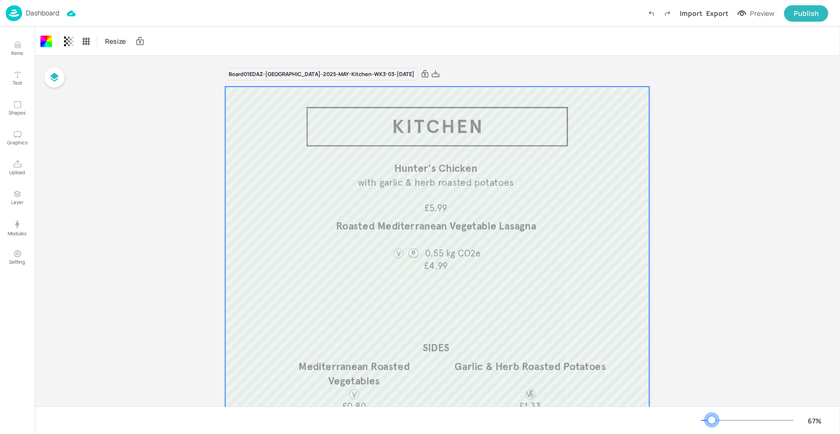
click at [712, 420] on div at bounding box center [706, 420] width 11 height 1
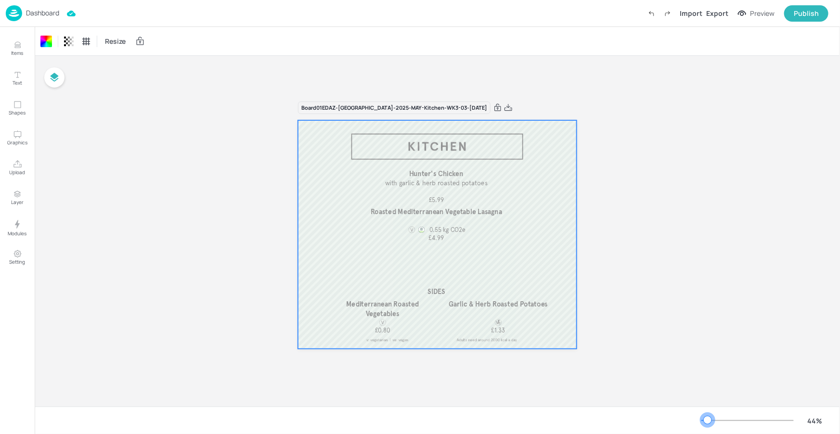
click at [708, 420] on div at bounding box center [707, 420] width 8 height 8
click at [111, 108] on div "Board 01EDAZ-[GEOGRAPHIC_DATA]-2025-MAY-Kitchen-WK3-03-[DATE] SIDES Mediterrane…" at bounding box center [437, 231] width 805 height 351
click at [504, 106] on icon at bounding box center [508, 107] width 8 height 7
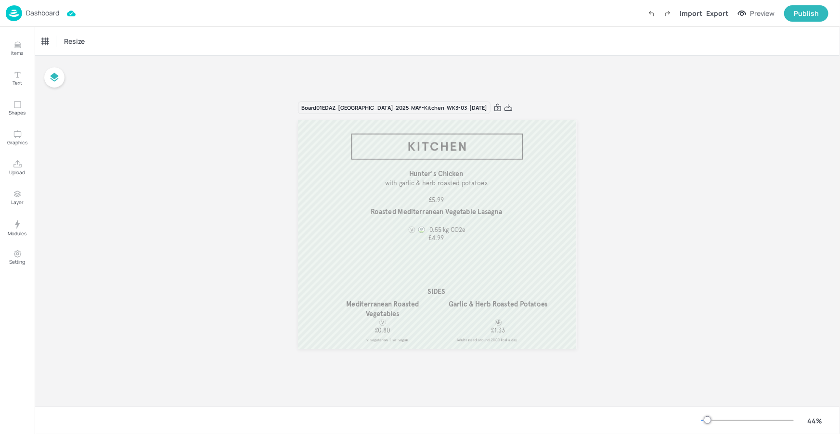
click at [49, 15] on p "Dashboard" at bounding box center [42, 13] width 33 height 7
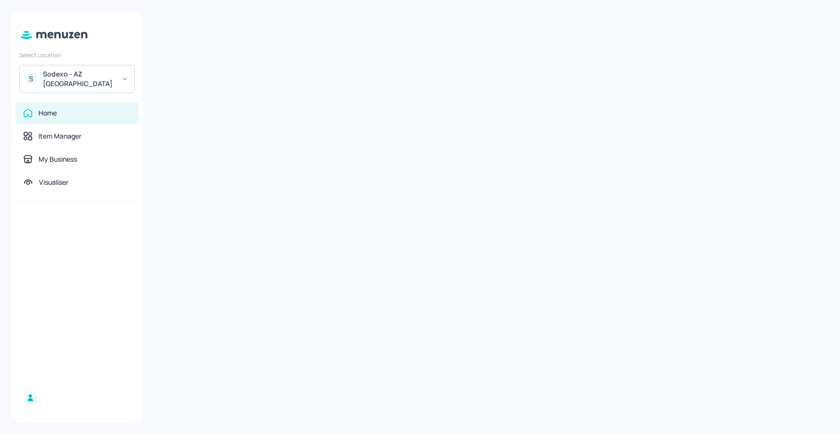
click at [75, 81] on div "Sodexo - AZ [GEOGRAPHIC_DATA]" at bounding box center [79, 78] width 73 height 19
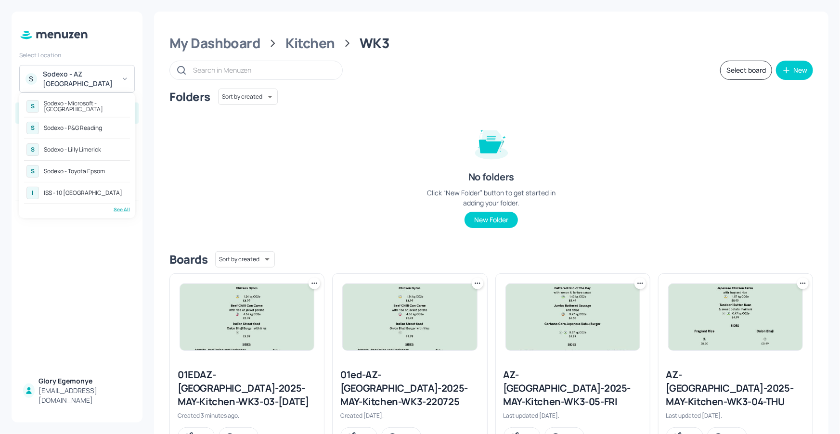
click at [97, 147] on div "Sodexo - Lilly Limerick" at bounding box center [72, 150] width 57 height 6
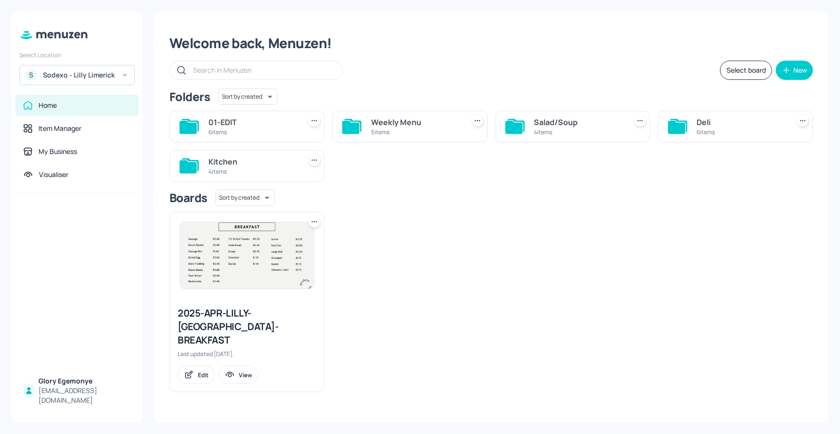
click at [685, 136] on div at bounding box center [677, 126] width 19 height 23
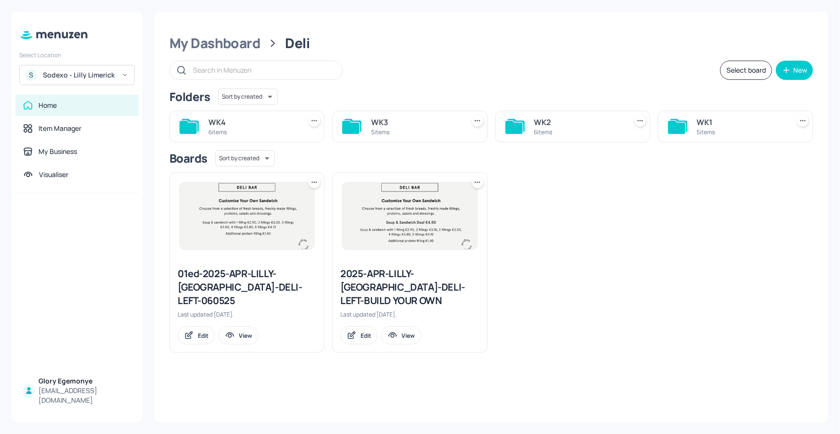
click at [672, 122] on icon at bounding box center [676, 127] width 17 height 13
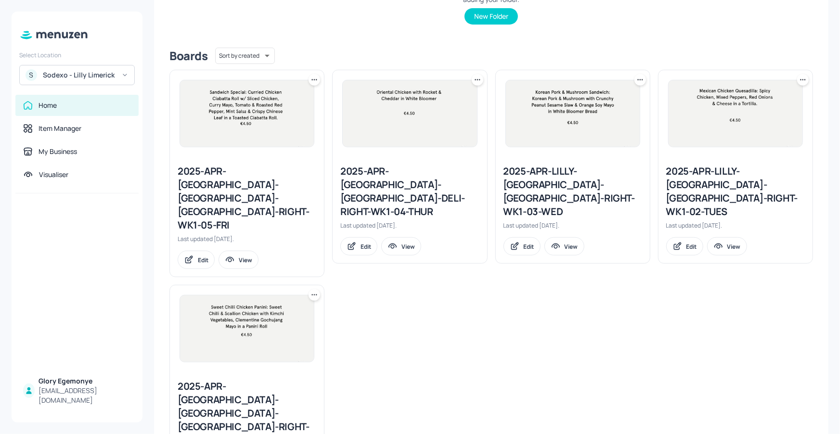
scroll to position [201, 0]
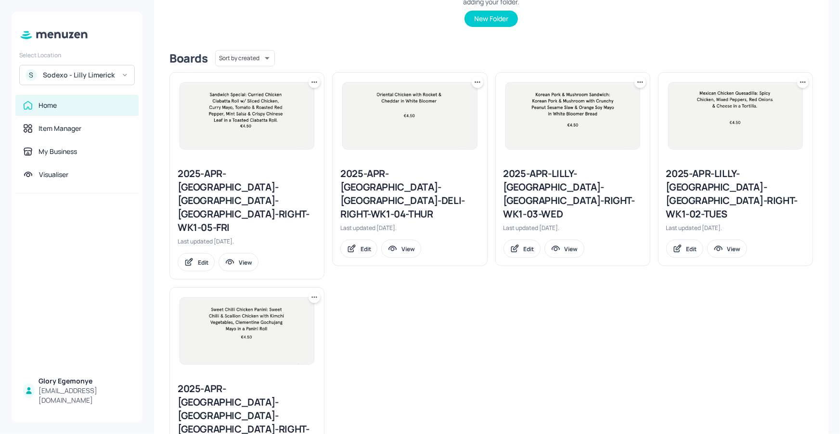
click at [543, 179] on div "2025-APR-LILLY-LIMERICK-DELI-RIGHT-WK1-03-WED" at bounding box center [572, 194] width 139 height 54
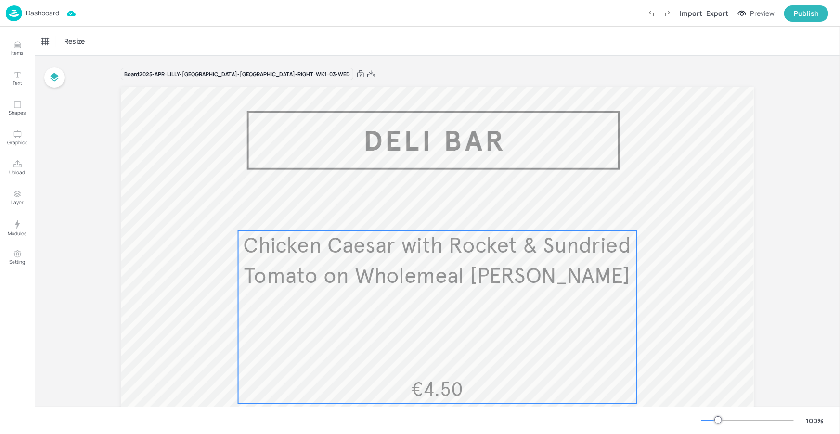
click at [507, 248] on span "Chicken Caesar with Rocket & Sundried Tomato on Wholemeal Bloomer" at bounding box center [437, 260] width 388 height 57
click at [432, 216] on icon "Edit Item" at bounding box center [431, 215] width 8 height 8
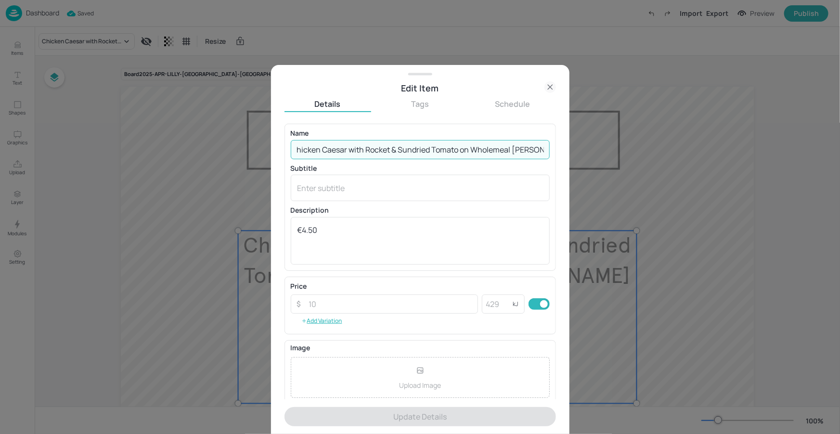
drag, startPoint x: 297, startPoint y: 151, endPoint x: 543, endPoint y: 145, distance: 246.4
click at [543, 145] on input "Chicken Caesar with Rocket & Sundried Tomato on Wholemeal Bloomer" at bounding box center [420, 149] width 259 height 19
paste input "Spicy Chicken Bloomer. Spicy Chicken with Kimchi, Pickled Onion, Cucumber in a …"
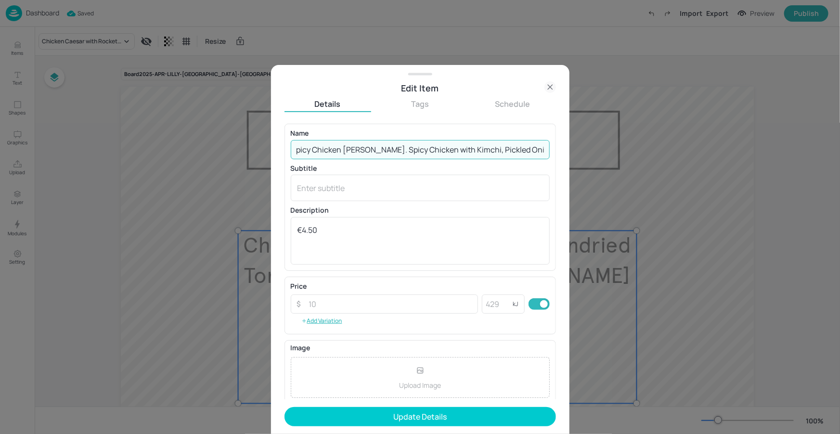
scroll to position [0, 112]
click at [360, 142] on input "Spicy Chicken Bloomer. Spicy Chicken with Kimchi, Pickled Onion, Cucumber in a …" at bounding box center [420, 149] width 259 height 19
drag, startPoint x: 261, startPoint y: 145, endPoint x: 247, endPoint y: 144, distance: 14.0
click at [239, 144] on div "Edit Item Details Tags Schedule Name Spicy Chicken Bloomer. Spicy Chicken with …" at bounding box center [420, 217] width 840 height 434
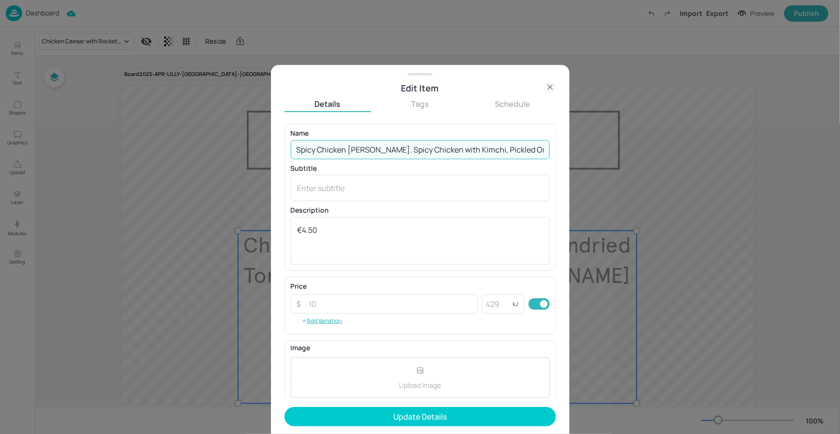
drag, startPoint x: 370, startPoint y: 153, endPoint x: 390, endPoint y: 148, distance: 19.8
click at [370, 153] on input "Spicy Chicken Bloomer. Spicy Chicken with Kimchi, Pickled Onion, Cucumber in a …" at bounding box center [420, 149] width 259 height 19
click at [380, 151] on input "Spicy Chicken Bloomer. Spicy Chicken with Kimchi, Pickled Onion, Cucumber in a …" at bounding box center [420, 149] width 259 height 19
drag, startPoint x: 427, startPoint y: 145, endPoint x: 562, endPoint y: 155, distance: 135.5
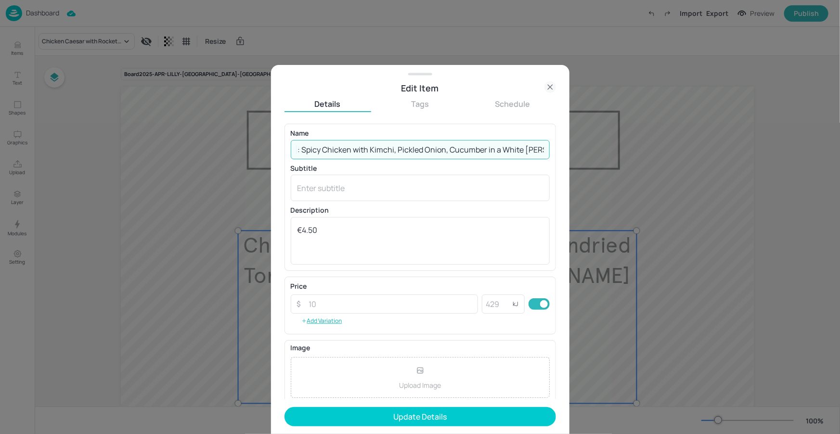
click at [562, 155] on div "Edit Item Details Tags Schedule Name Spicy Chicken Bloomer: Spicy Chicken with …" at bounding box center [420, 249] width 298 height 369
click at [486, 153] on input "Spicy Chicken Bloomer: Spicy Chicken with Kimchi, Pickled Onion, Cucumber in a …" at bounding box center [420, 149] width 259 height 19
click at [524, 151] on input "Spicy Chicken Bloomer: Spicy Chicken with Kimchi, Pickled Onion, Cucumber in a …" at bounding box center [420, 149] width 259 height 19
drag, startPoint x: 472, startPoint y: 150, endPoint x: 581, endPoint y: 160, distance: 110.1
click at [604, 145] on div "Edit Item Details Tags Schedule Name Spicy Chicken Bloomer: Spicy Chicken with …" at bounding box center [420, 217] width 840 height 434
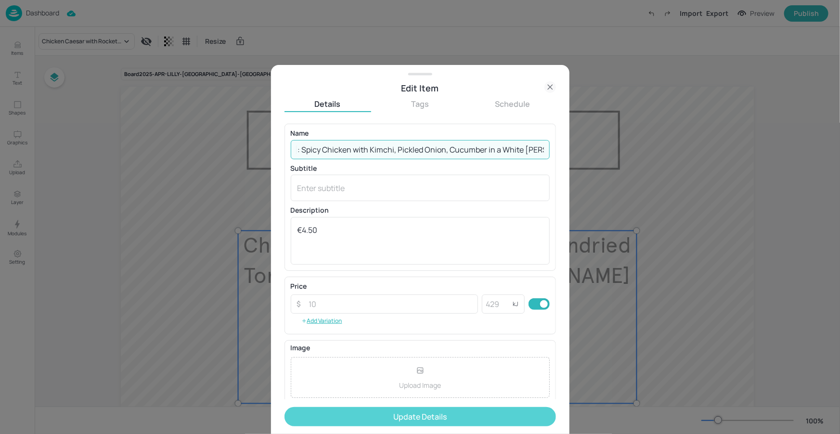
type input "Spicy Chicken Bloomer: Spicy Chicken with Kimchi, Pickled Onion, Cucumber in a …"
click at [446, 410] on button "Update Details" at bounding box center [419, 416] width 271 height 19
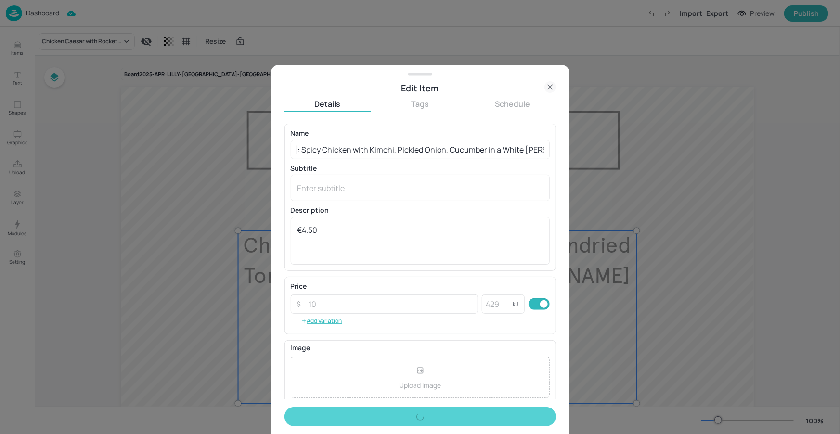
scroll to position [0, 0]
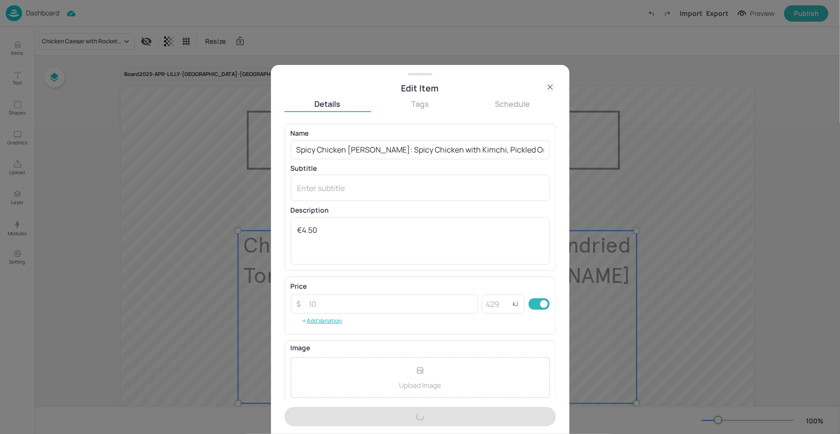
click at [709, 314] on div at bounding box center [420, 217] width 840 height 434
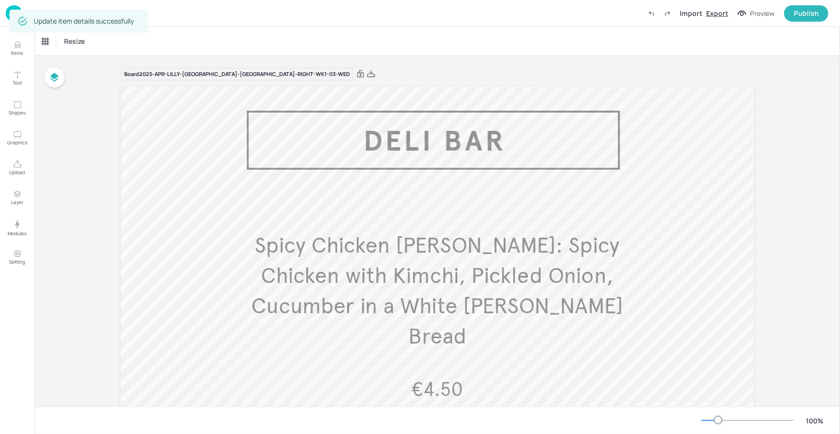
click at [711, 14] on div "Export" at bounding box center [717, 13] width 22 height 10
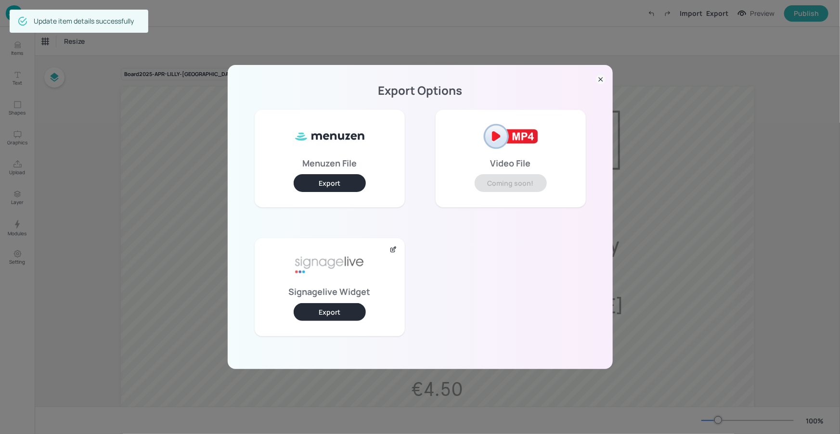
click at [327, 307] on button "Export" at bounding box center [329, 312] width 72 height 18
